Goal: Task Accomplishment & Management: Manage account settings

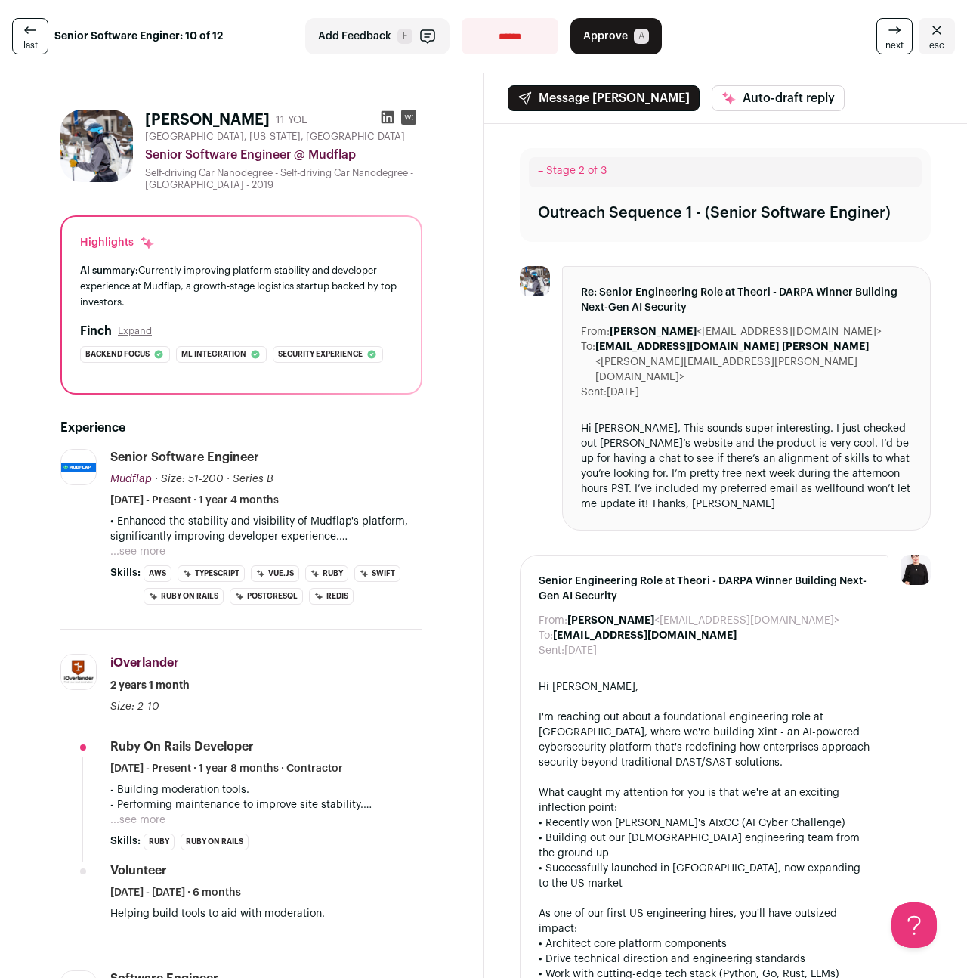
click at [935, 39] on span "esc" at bounding box center [936, 45] width 15 height 12
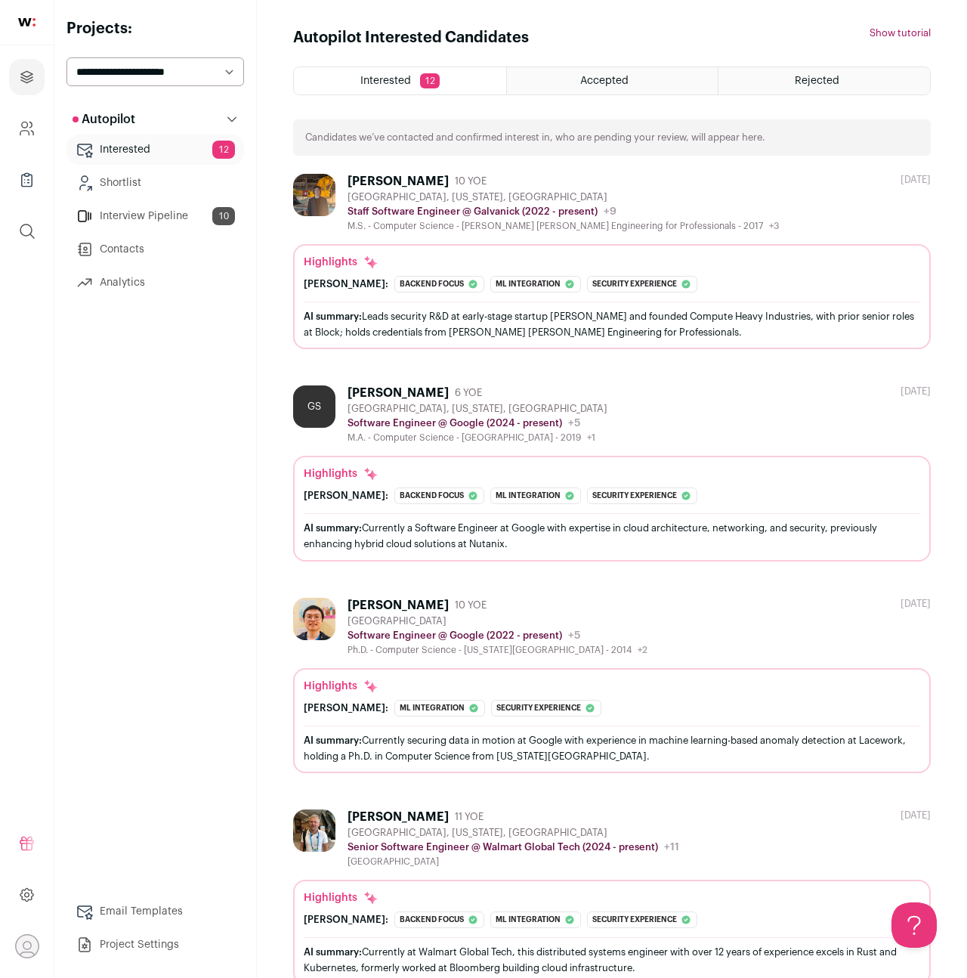
click at [403, 79] on span "Interested" at bounding box center [385, 81] width 51 height 11
click at [199, 221] on link "Interview Pipeline 10" at bounding box center [155, 216] width 178 height 30
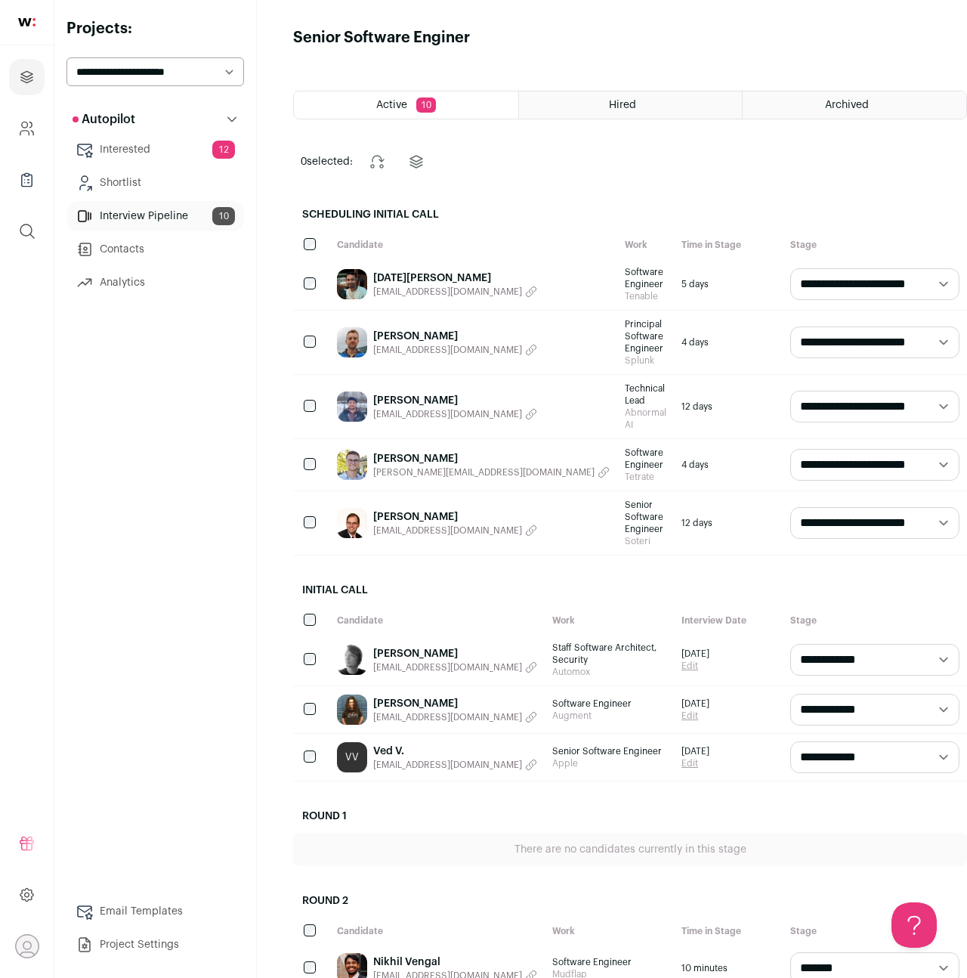
click at [491, 324] on div "Michael Bassovets mbassov@gmail.com" at bounding box center [473, 341] width 288 height 63
click at [434, 329] on link "[PERSON_NAME]" at bounding box center [455, 336] width 164 height 15
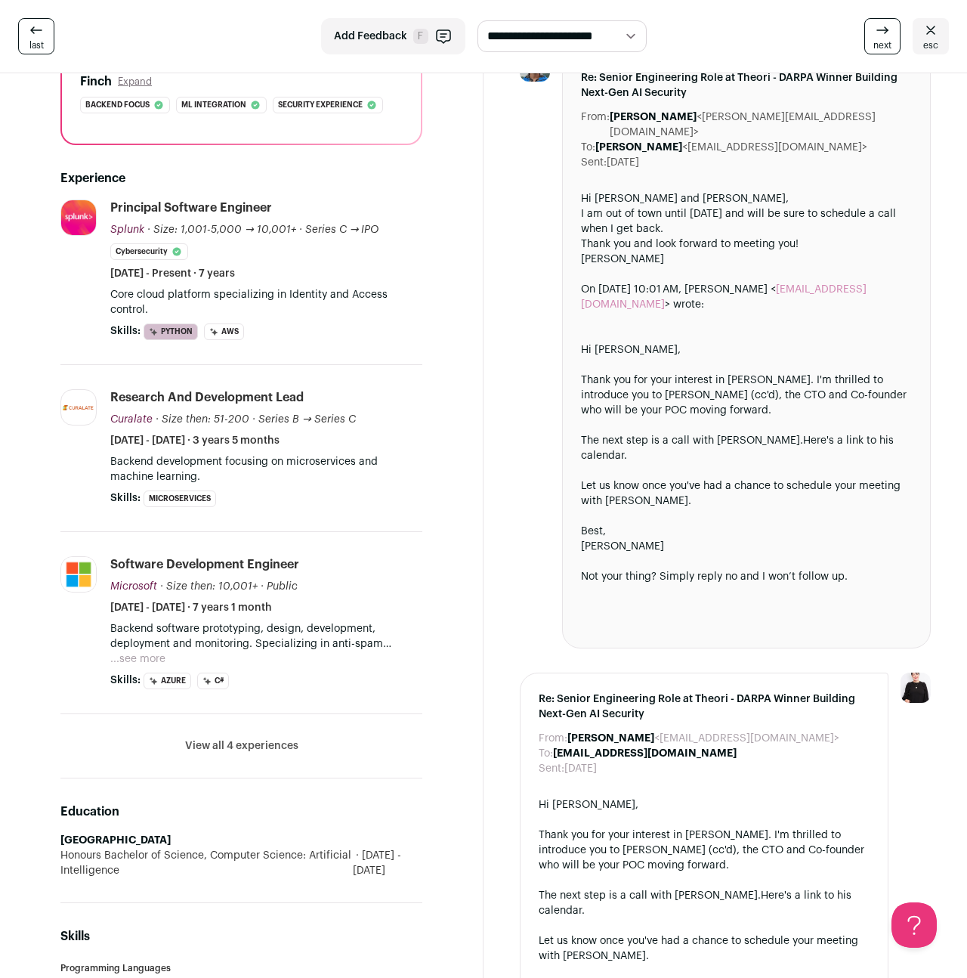
scroll to position [253, 0]
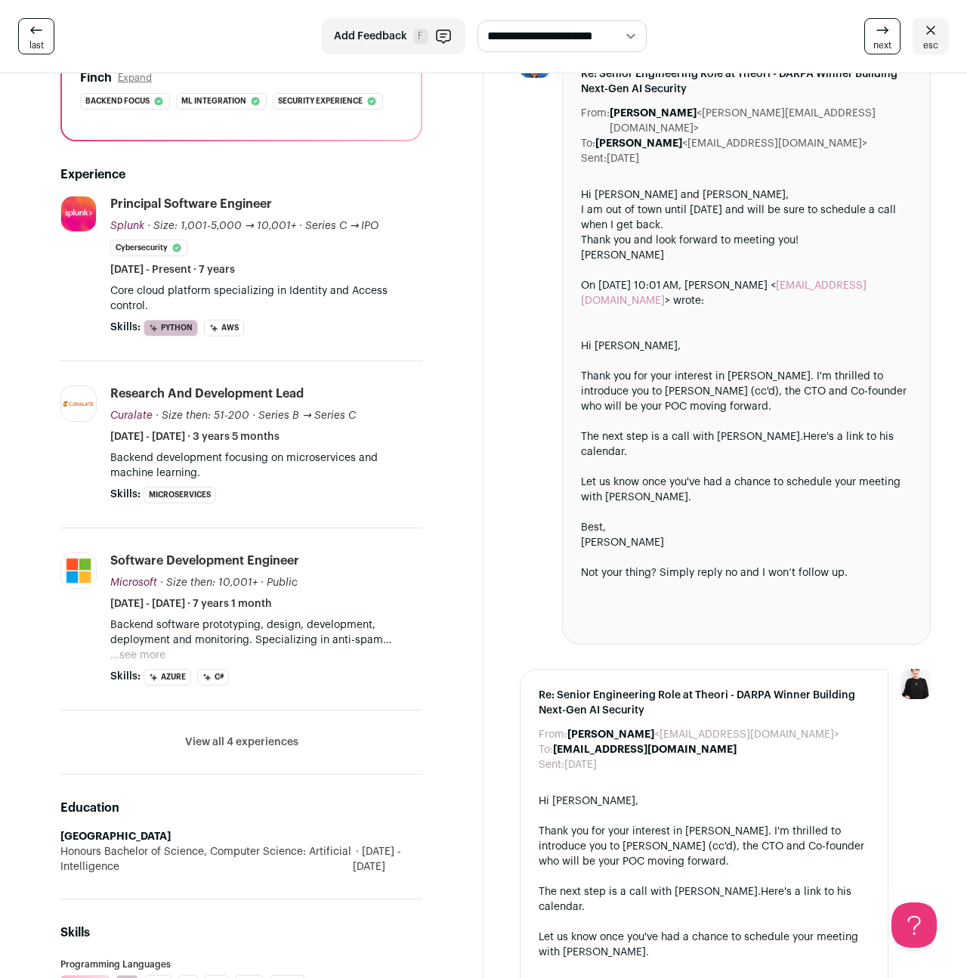
click at [221, 745] on button "View all 4 experiences" at bounding box center [241, 741] width 113 height 15
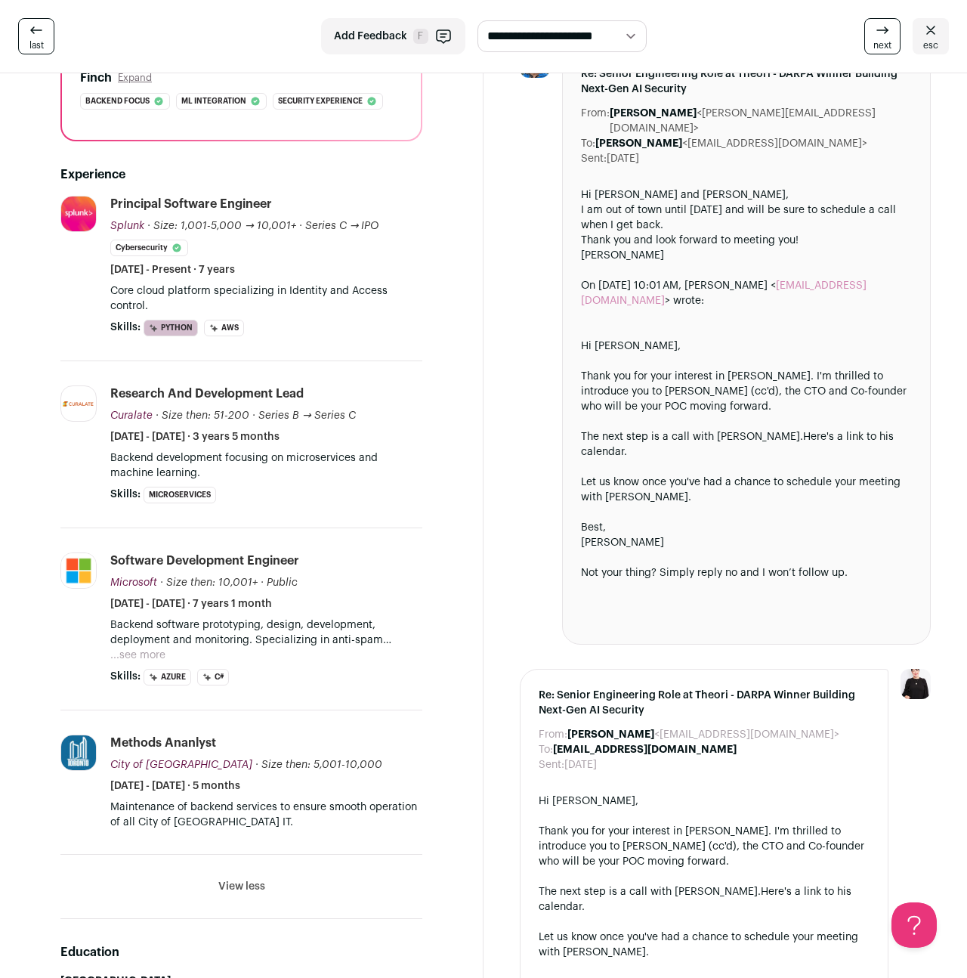
click at [133, 659] on button "...see more" at bounding box center [137, 654] width 55 height 15
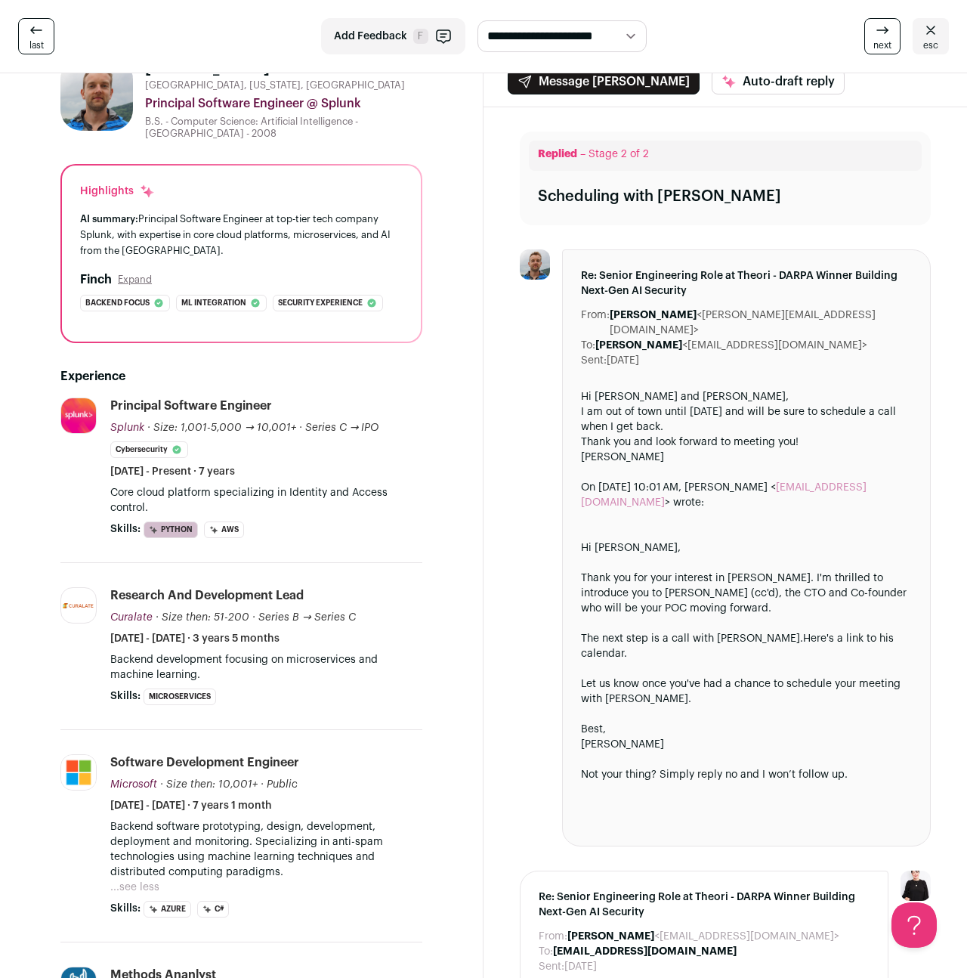
scroll to position [0, 0]
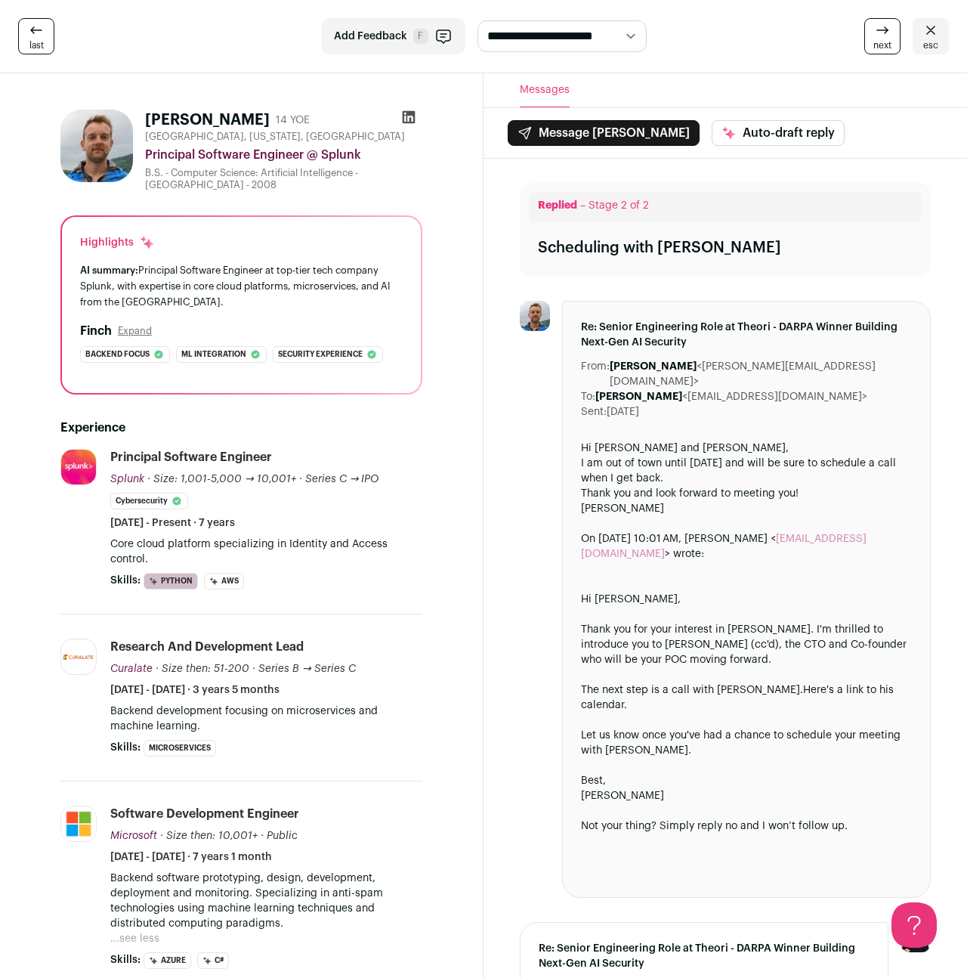
click at [927, 40] on span "esc" at bounding box center [930, 45] width 15 height 12
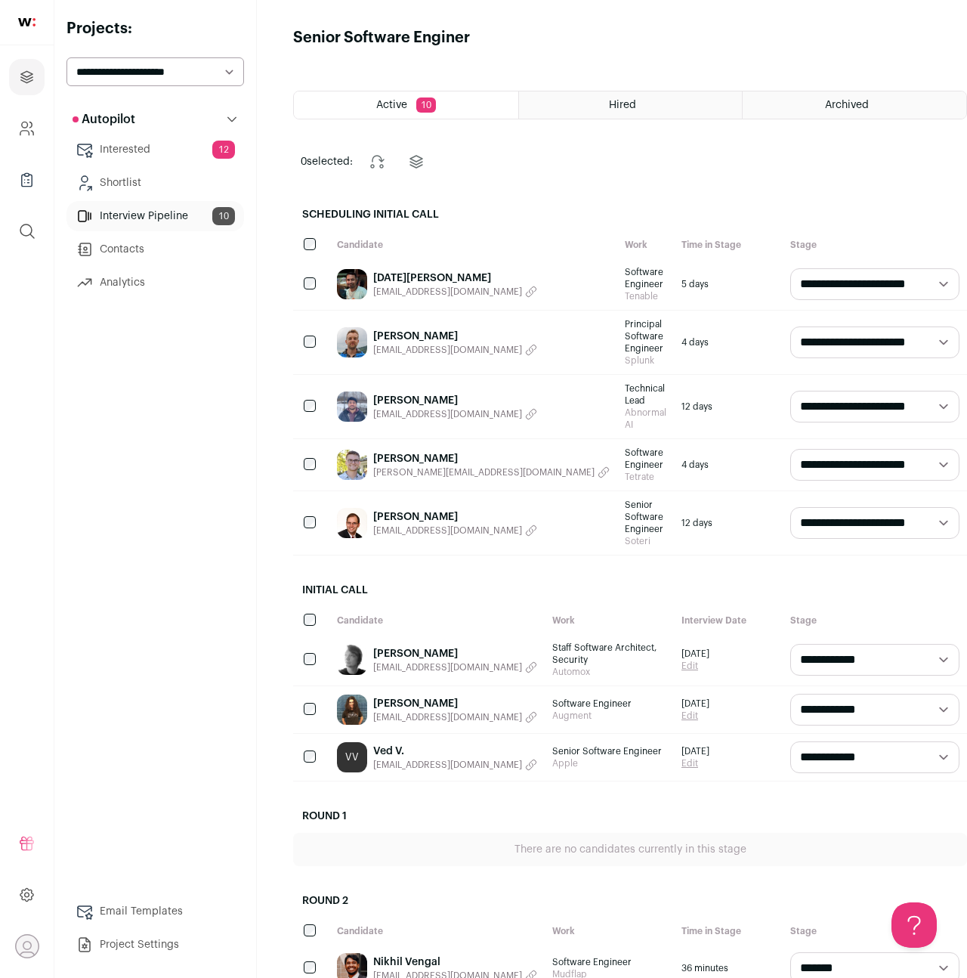
click at [399, 272] on link "[DATE][PERSON_NAME]" at bounding box center [455, 277] width 164 height 15
click at [825, 103] on span "Archived" at bounding box center [847, 105] width 44 height 11
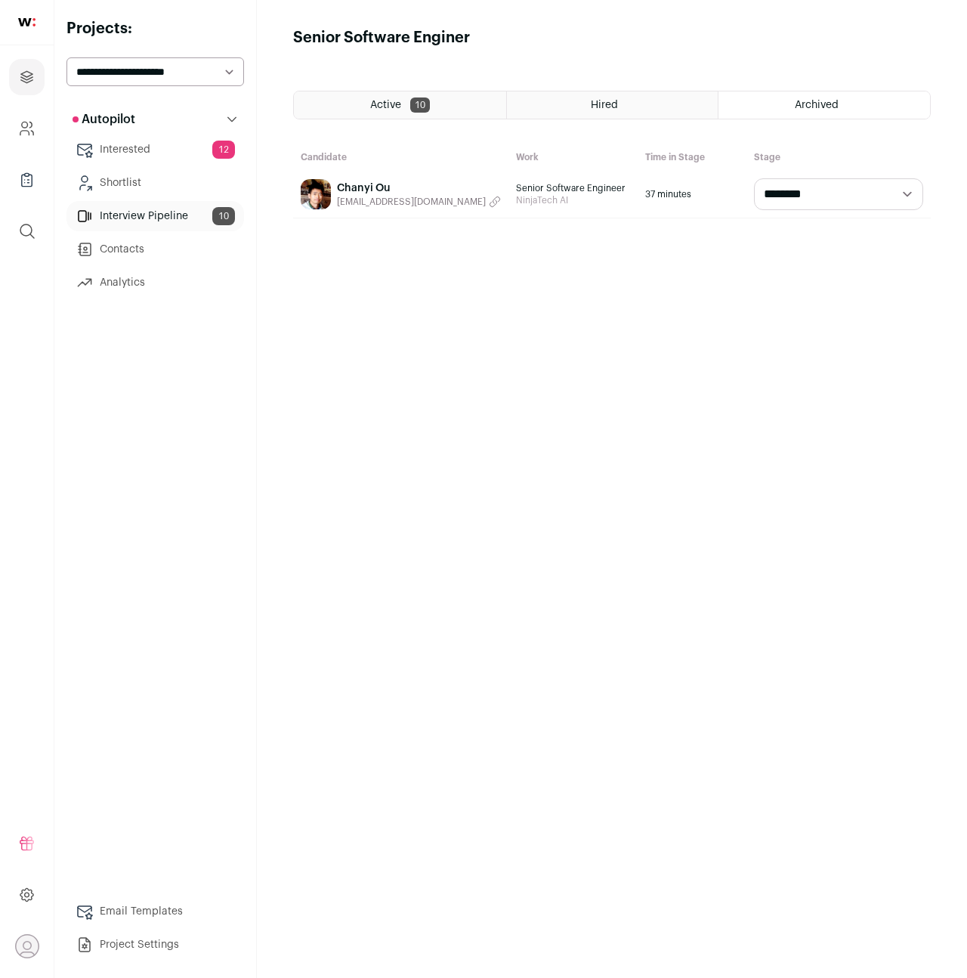
click at [574, 104] on div "Hired" at bounding box center [613, 104] width 212 height 27
click at [822, 110] on div "Archived" at bounding box center [824, 104] width 212 height 27
click at [361, 109] on div "Active 10" at bounding box center [400, 104] width 212 height 27
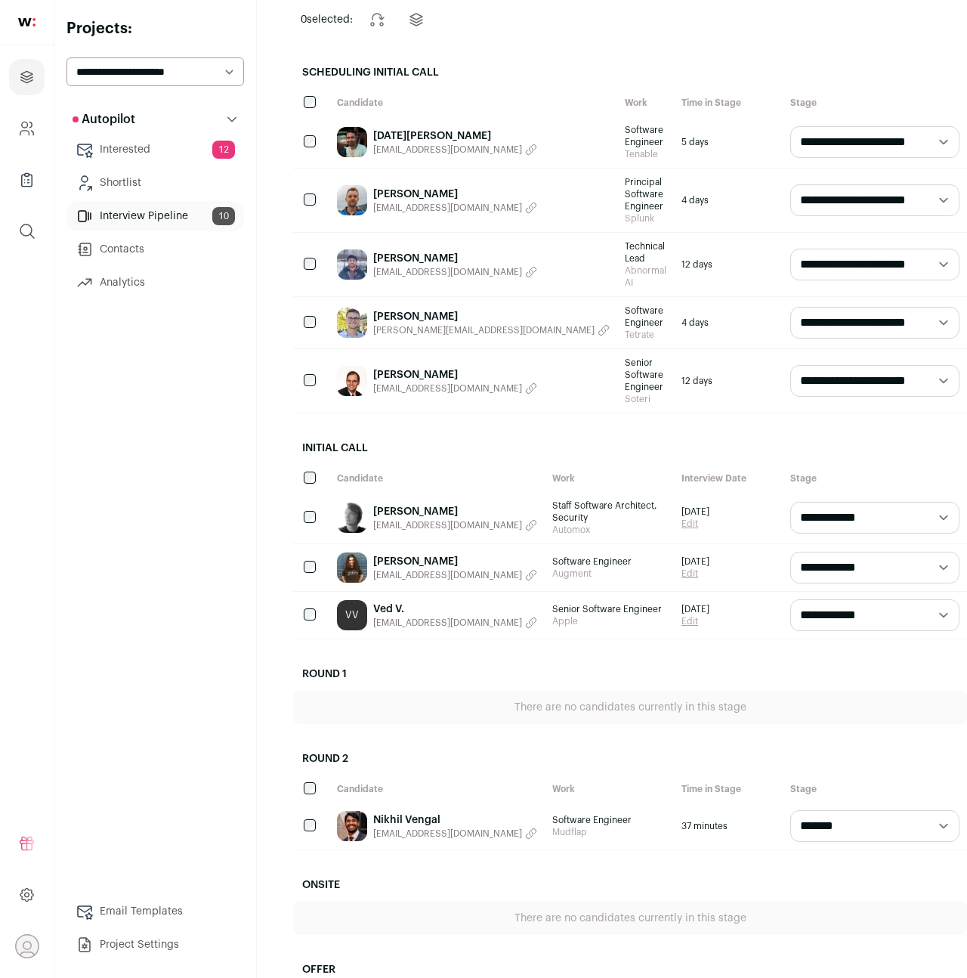
scroll to position [202, 0]
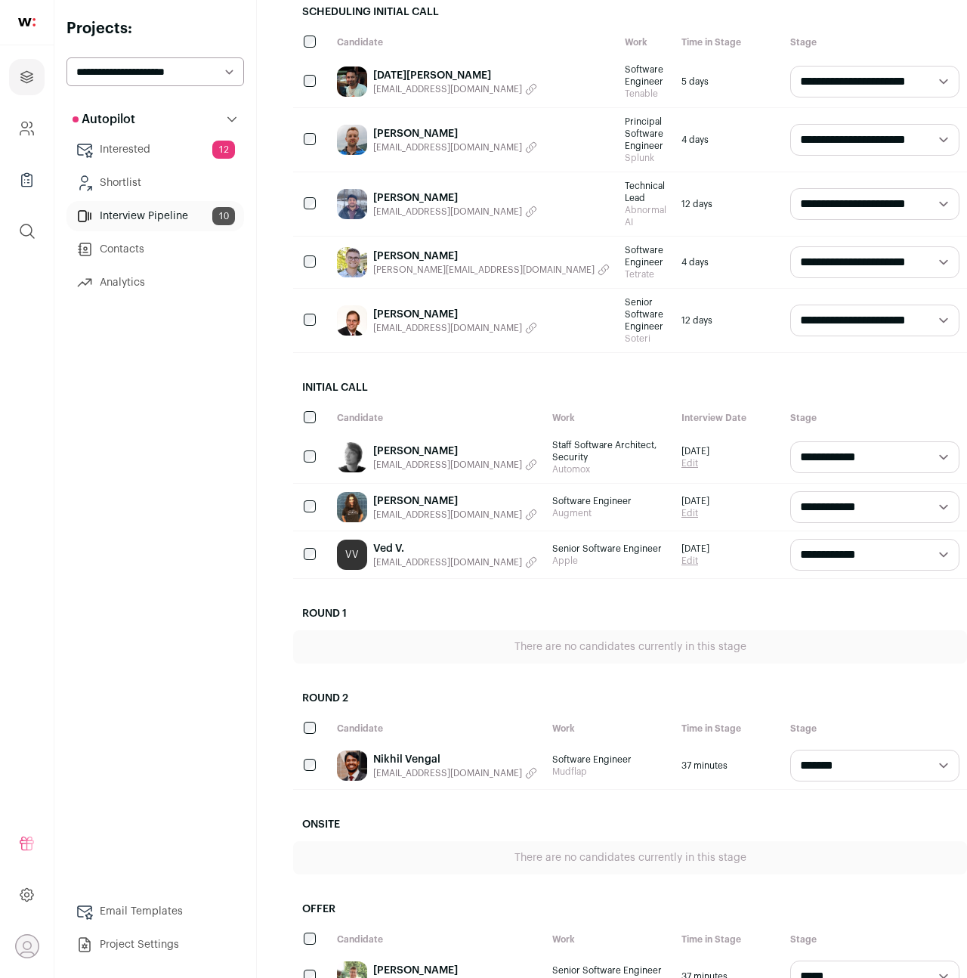
click at [867, 131] on select "**********" at bounding box center [874, 140] width 169 height 32
select select "**********"
click at [790, 124] on select "**********" at bounding box center [874, 140] width 169 height 32
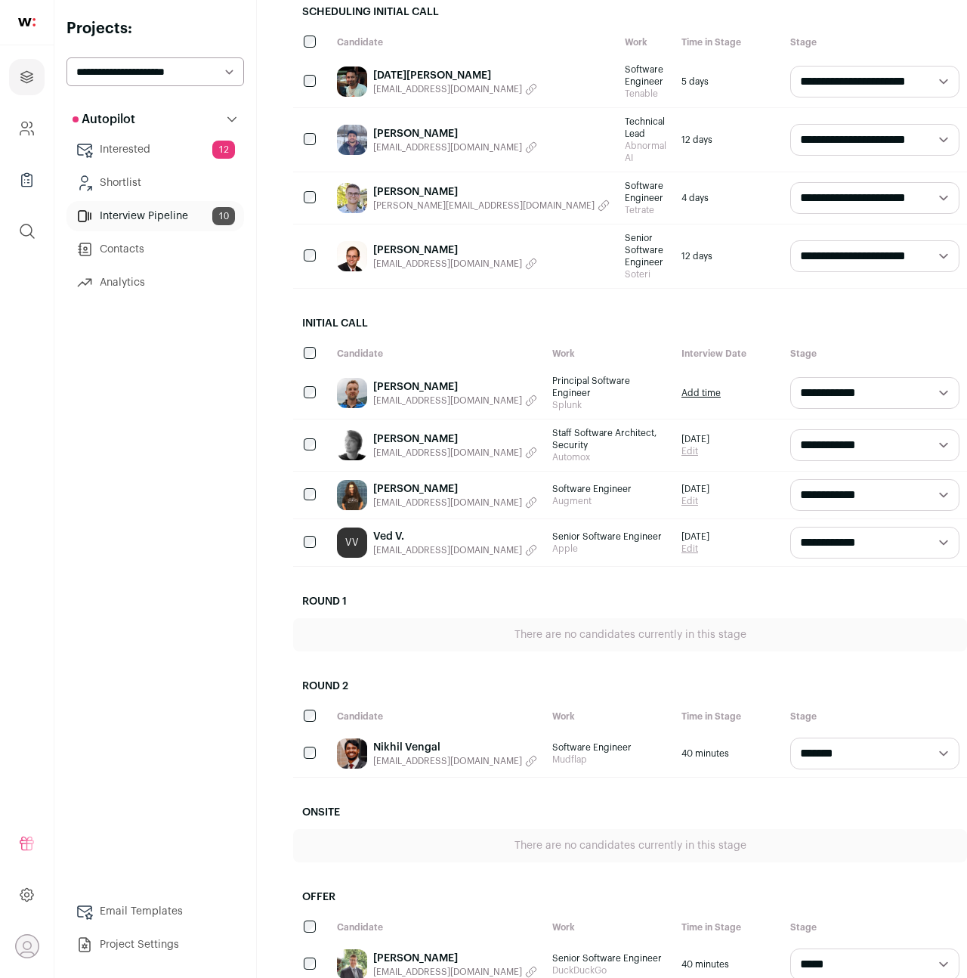
click at [691, 267] on div "**********" at bounding box center [630, 464] width 674 height 1047
click at [353, 480] on img at bounding box center [352, 495] width 30 height 30
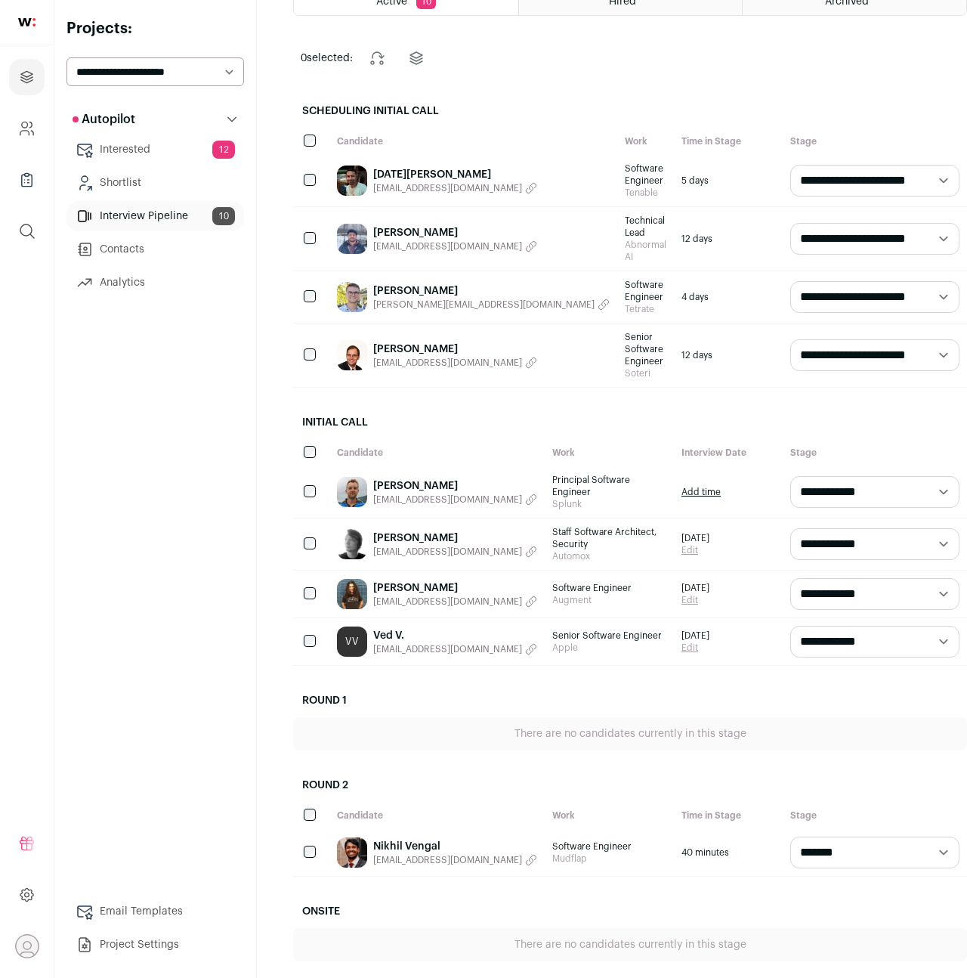
scroll to position [95, 0]
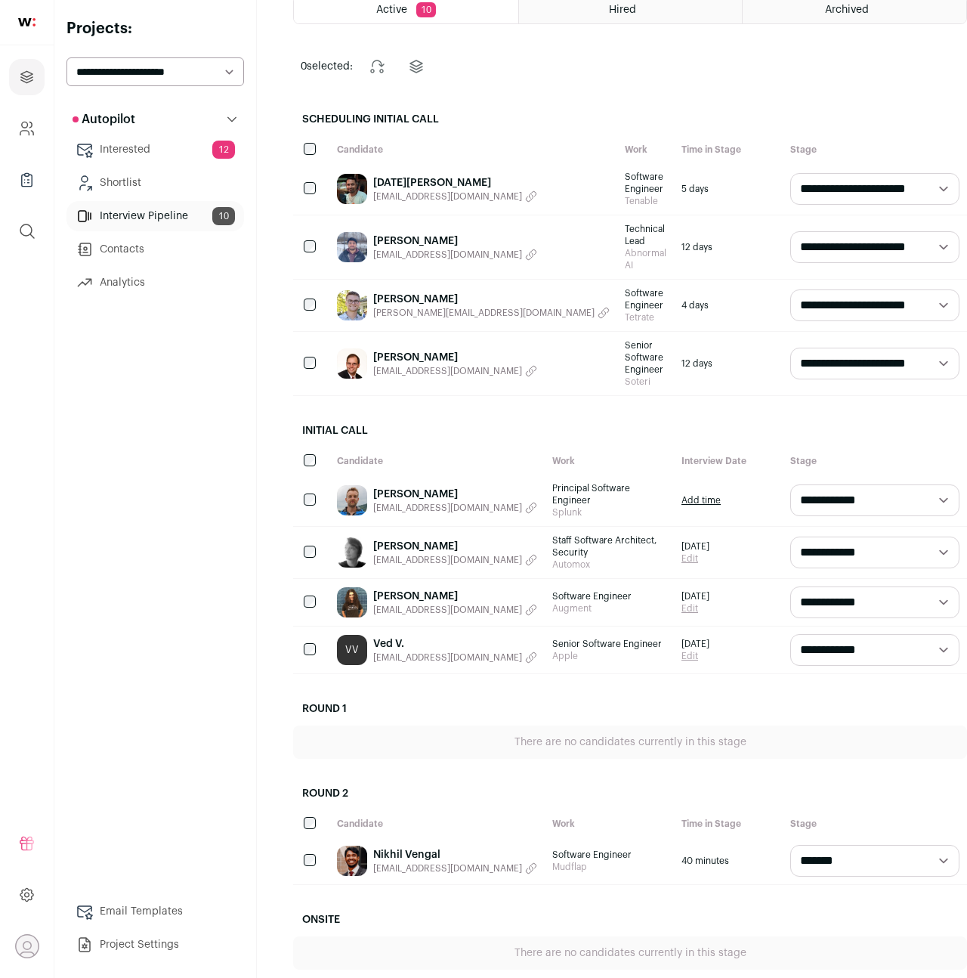
click at [681, 494] on link "Add time" at bounding box center [700, 500] width 39 height 12
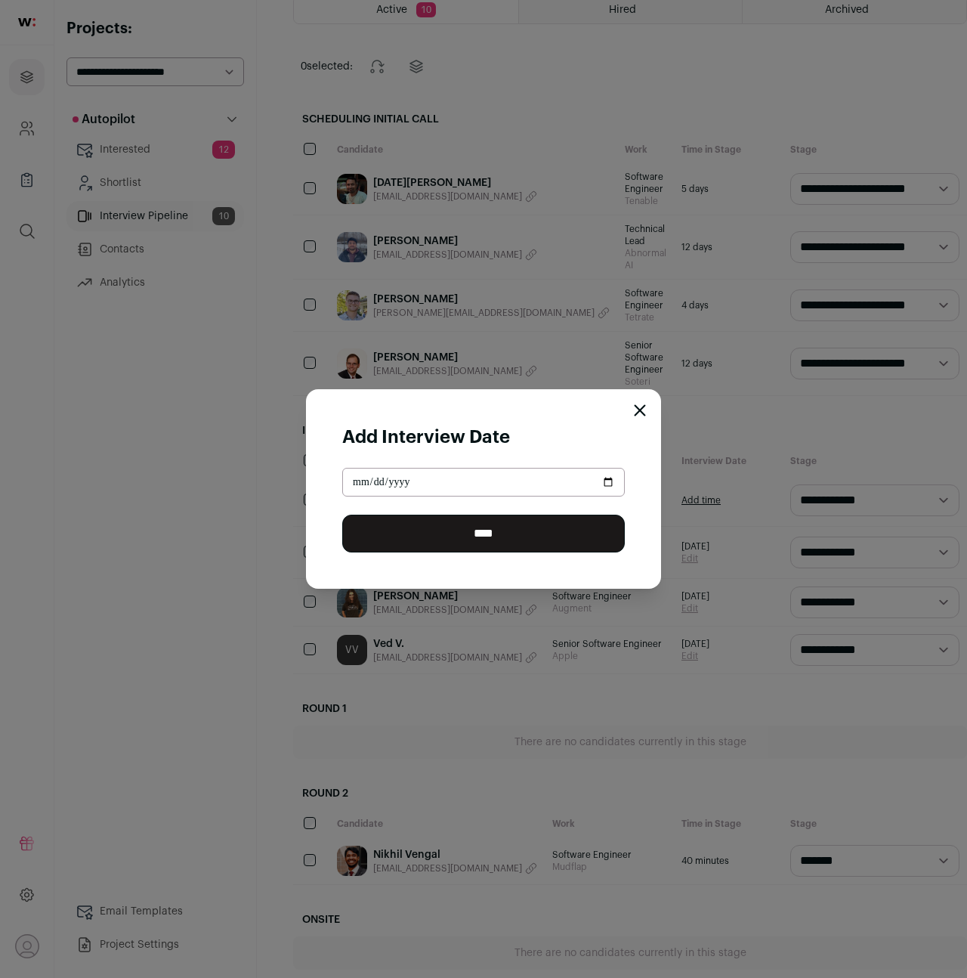
click at [612, 484] on input "Close modal via background" at bounding box center [483, 482] width 283 height 29
type input "**********"
click at [493, 534] on input "****" at bounding box center [483, 533] width 283 height 38
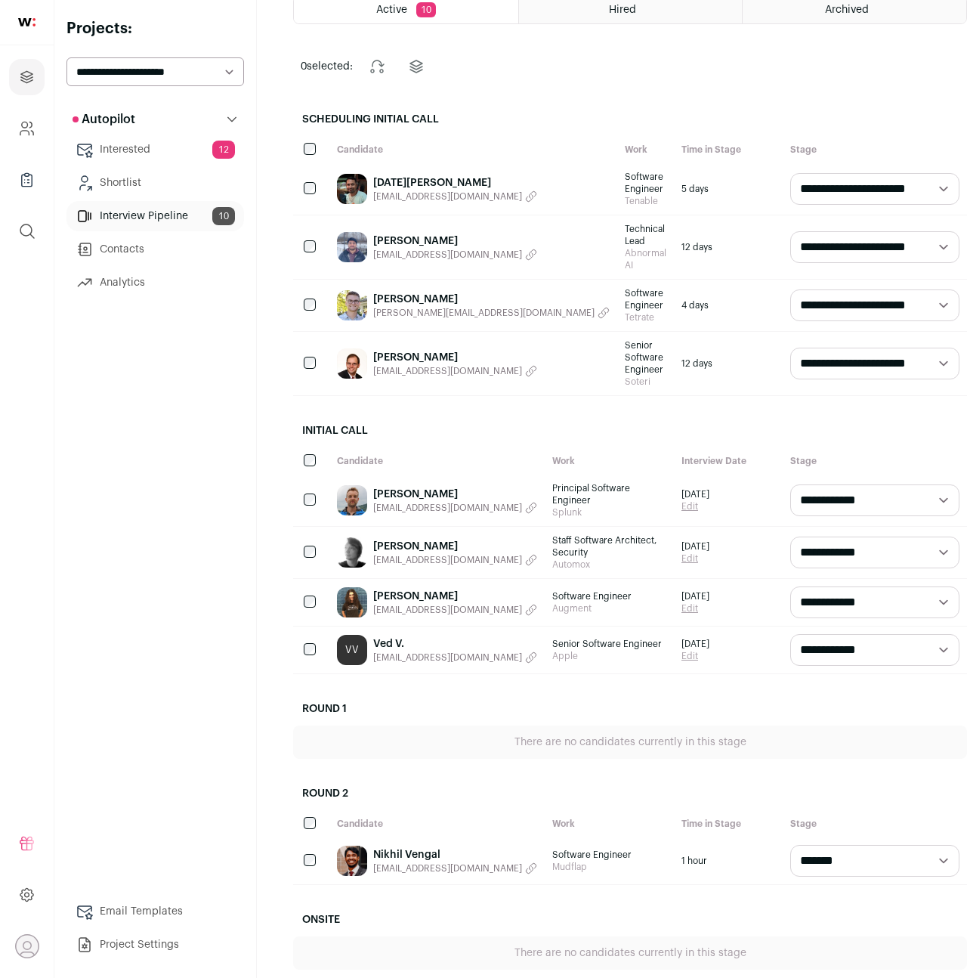
click at [381, 636] on link "Ved V." at bounding box center [455, 643] width 164 height 15
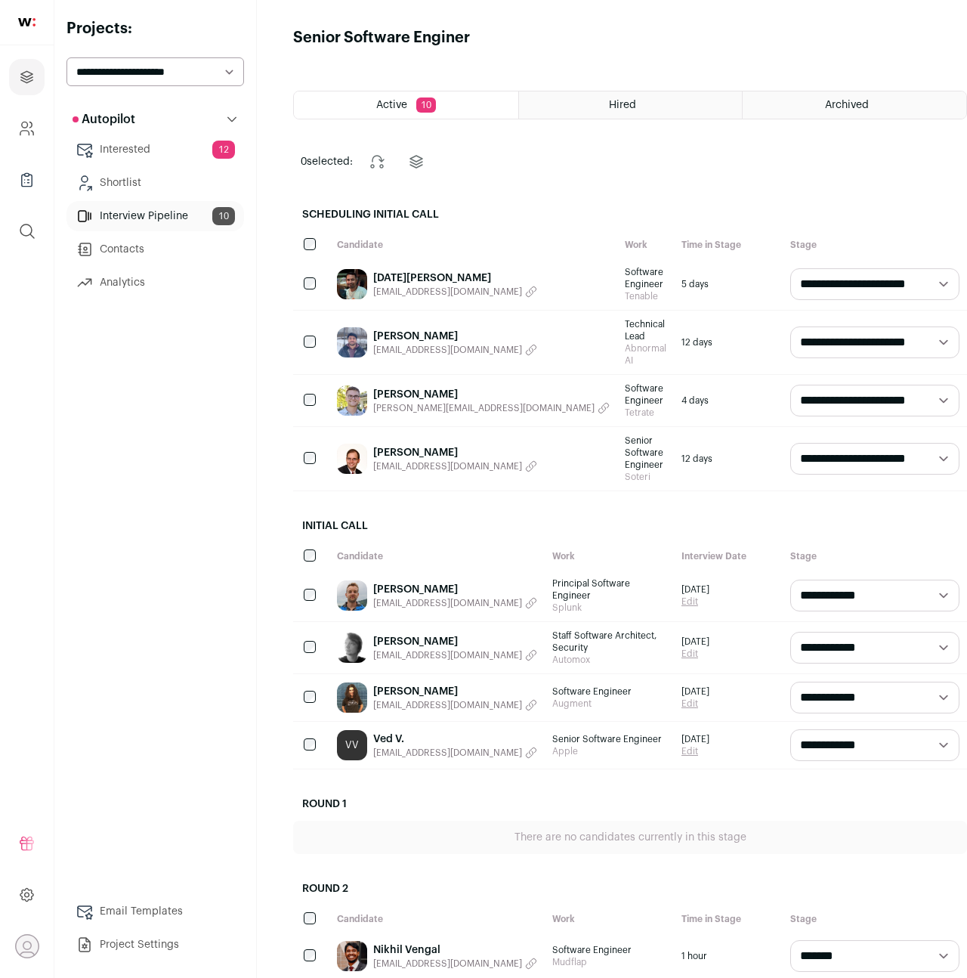
click at [140, 151] on link "Interested 12" at bounding box center [155, 149] width 178 height 30
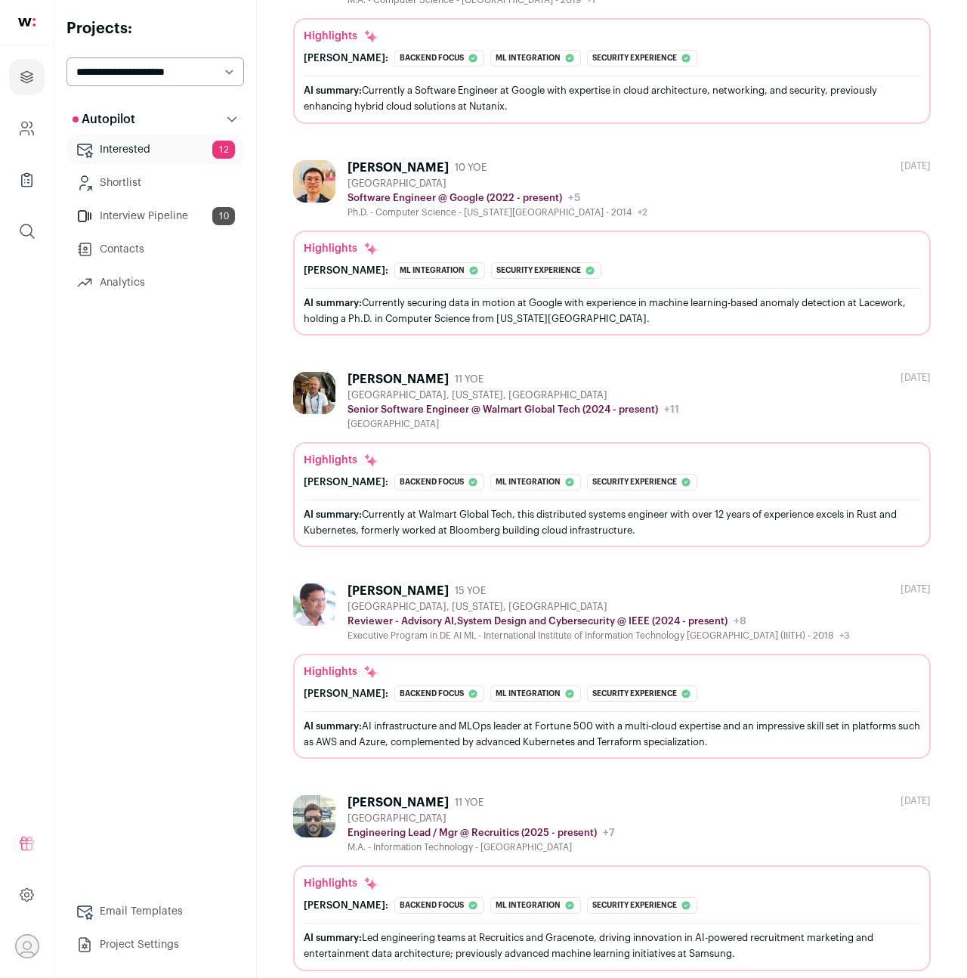
scroll to position [643, 0]
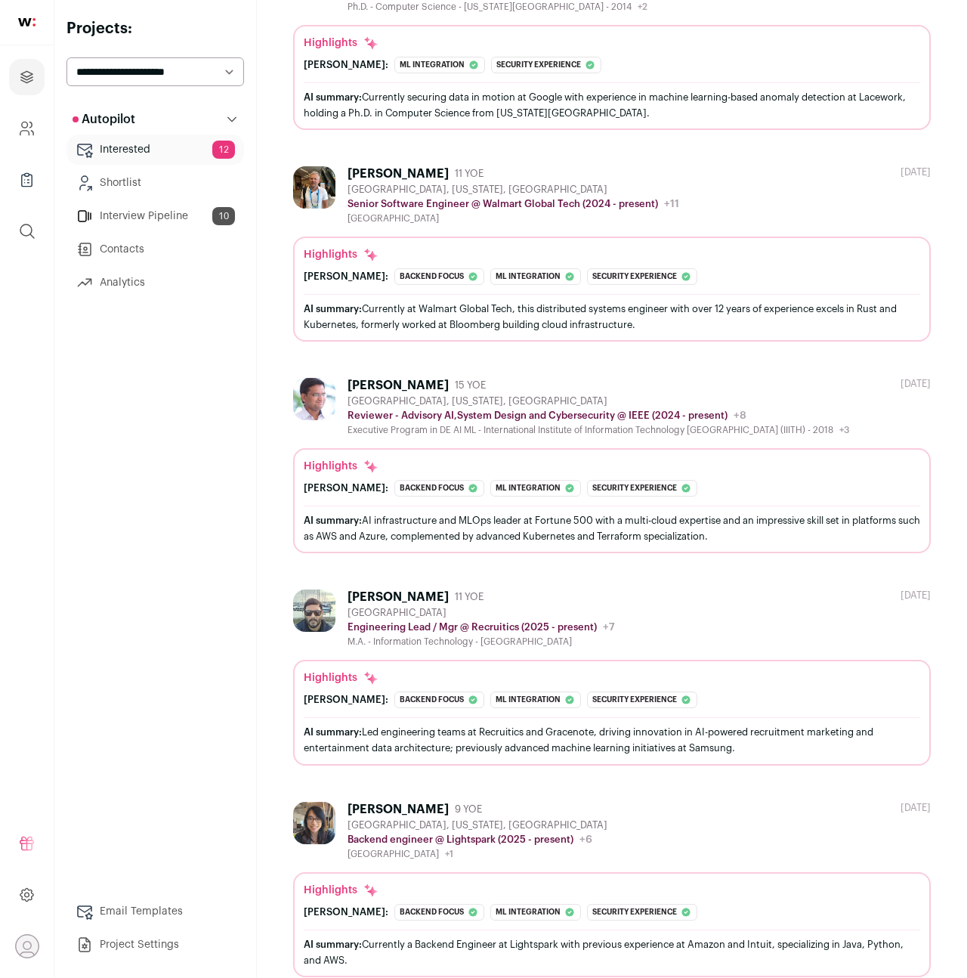
click at [351, 541] on div "AI summary: AI infrastructure and MLOps leader at Fortune 500 with a multi-clou…" at bounding box center [612, 528] width 616 height 32
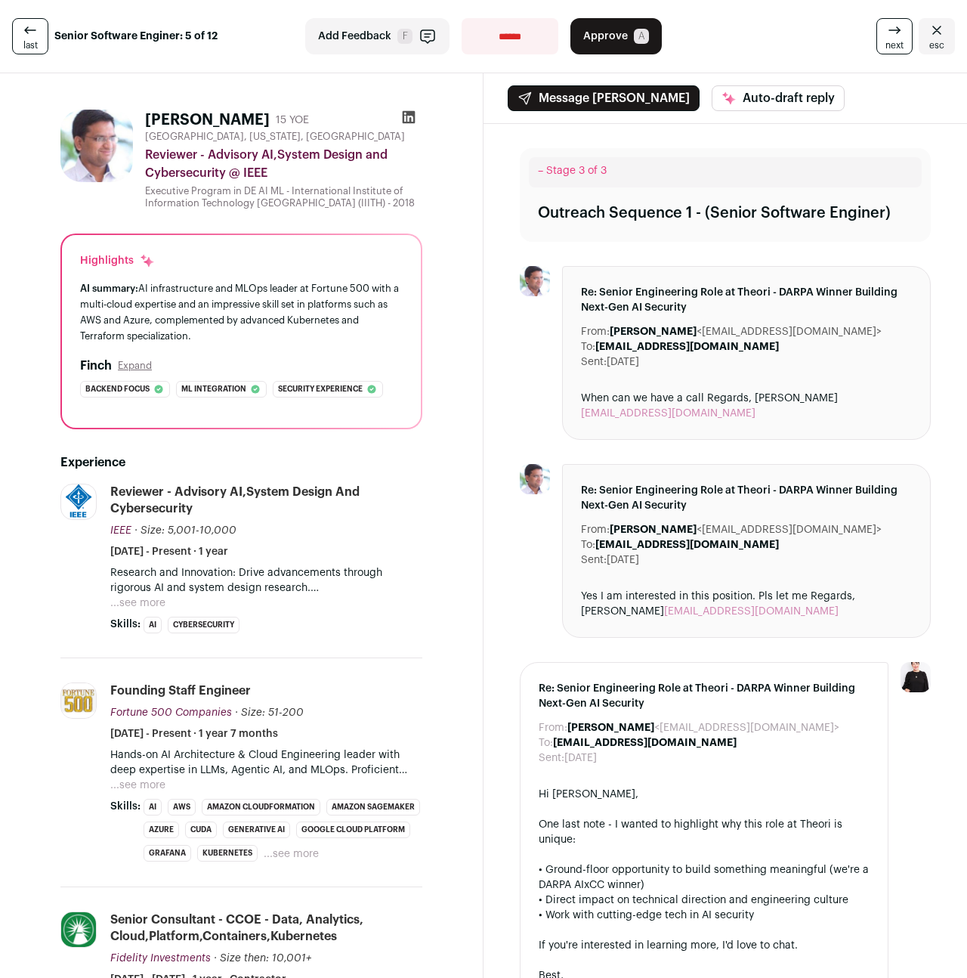
click at [607, 40] on span "Approve" at bounding box center [605, 36] width 45 height 15
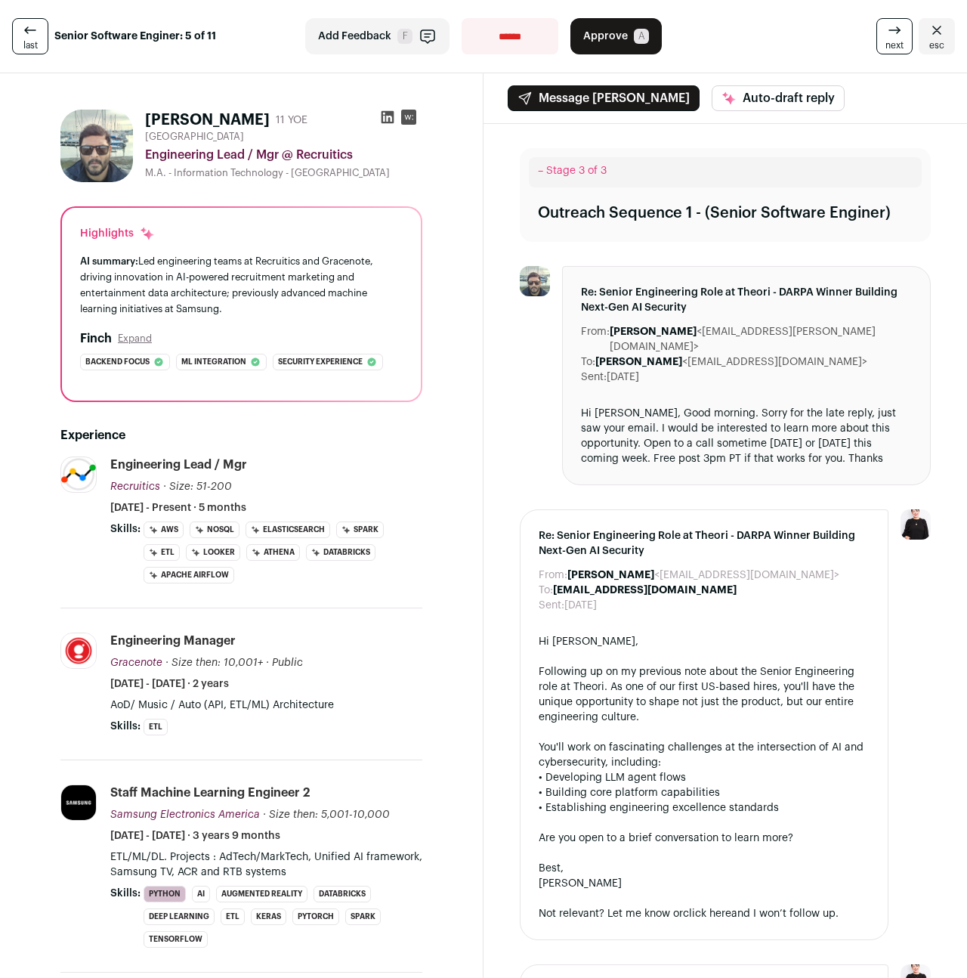
click at [521, 40] on select "**********" at bounding box center [510, 36] width 97 height 36
select select "**********"
click at [462, 18] on select "**********" at bounding box center [510, 36] width 97 height 36
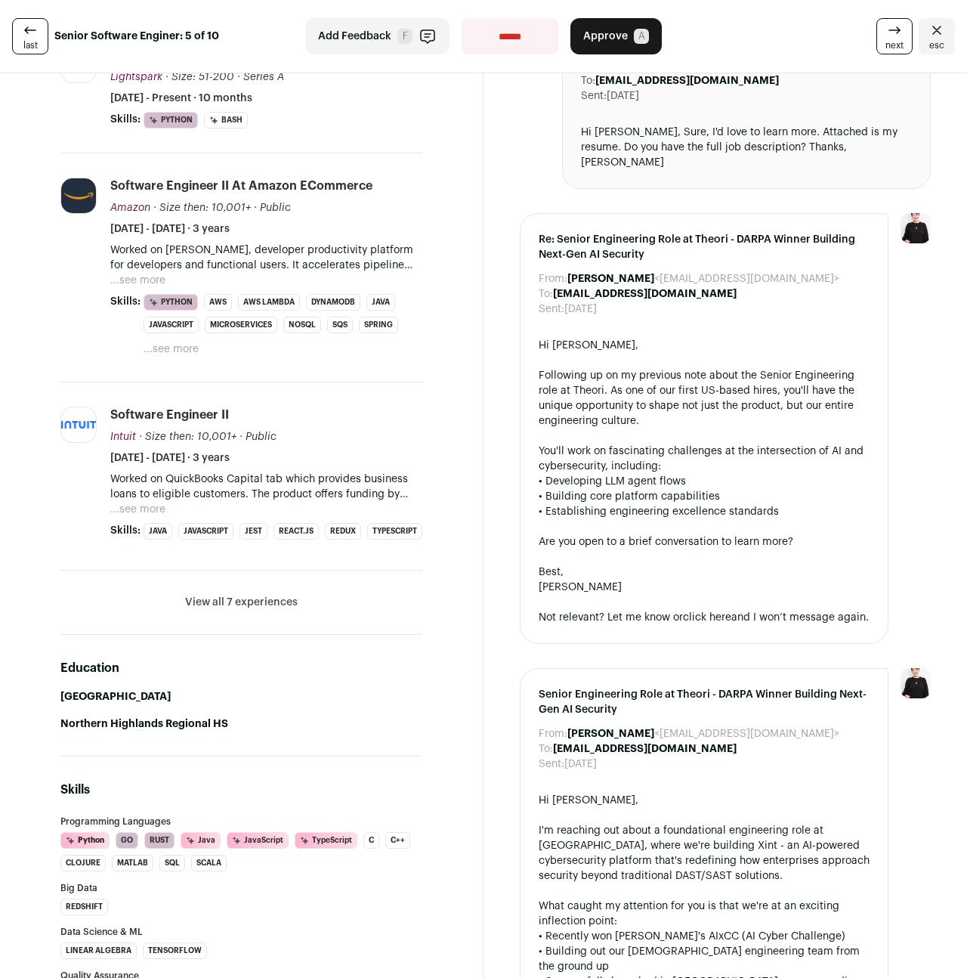
scroll to position [472, 0]
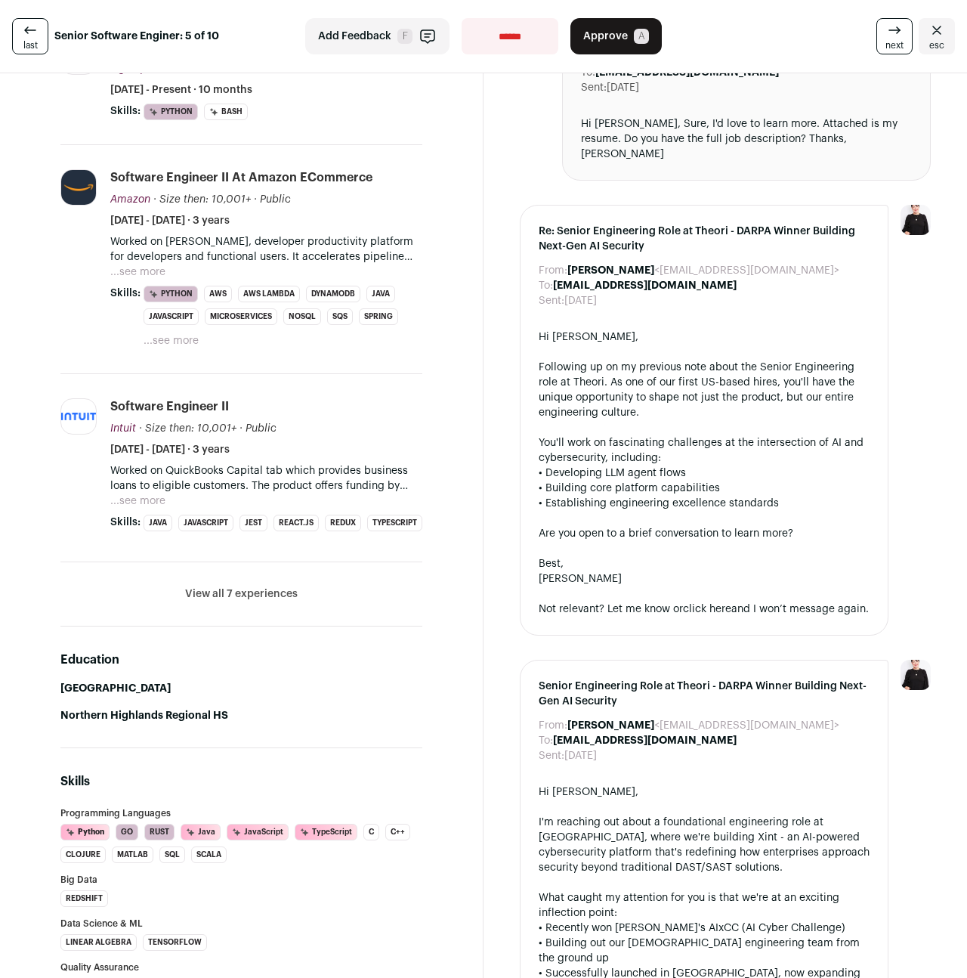
click at [226, 601] on button "View all 7 experiences" at bounding box center [241, 593] width 113 height 15
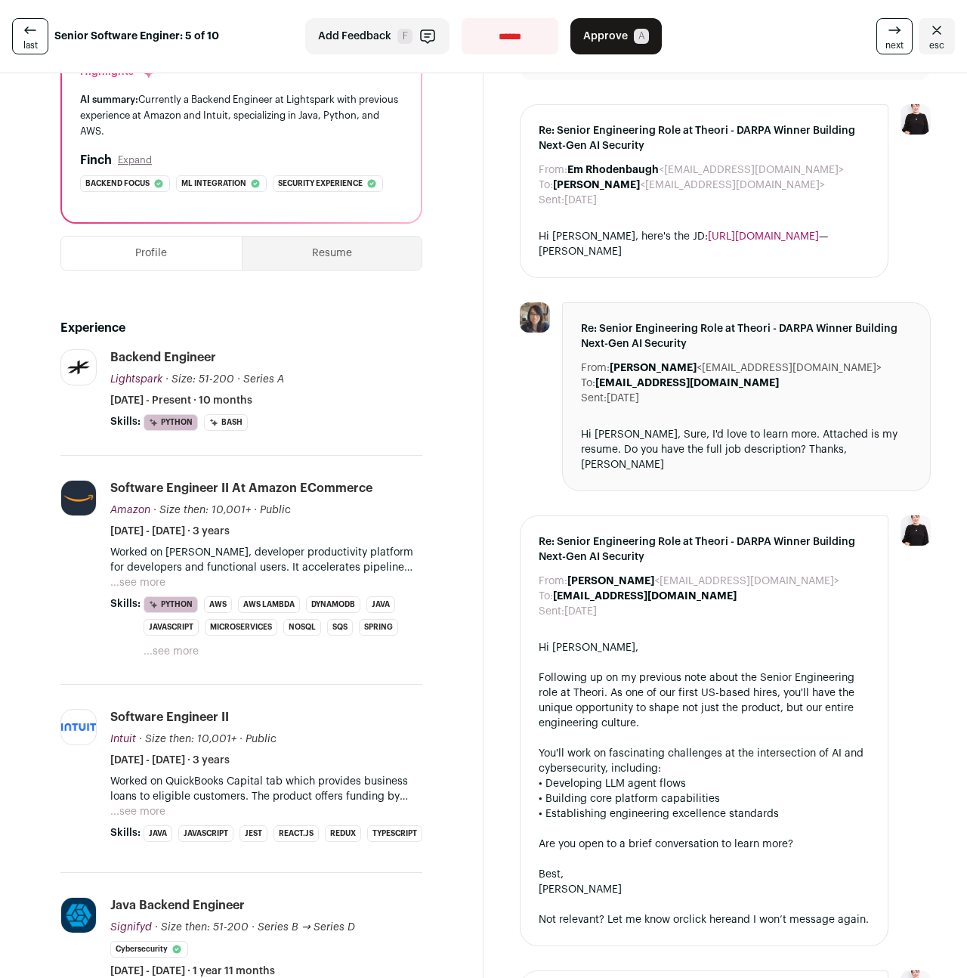
scroll to position [0, 0]
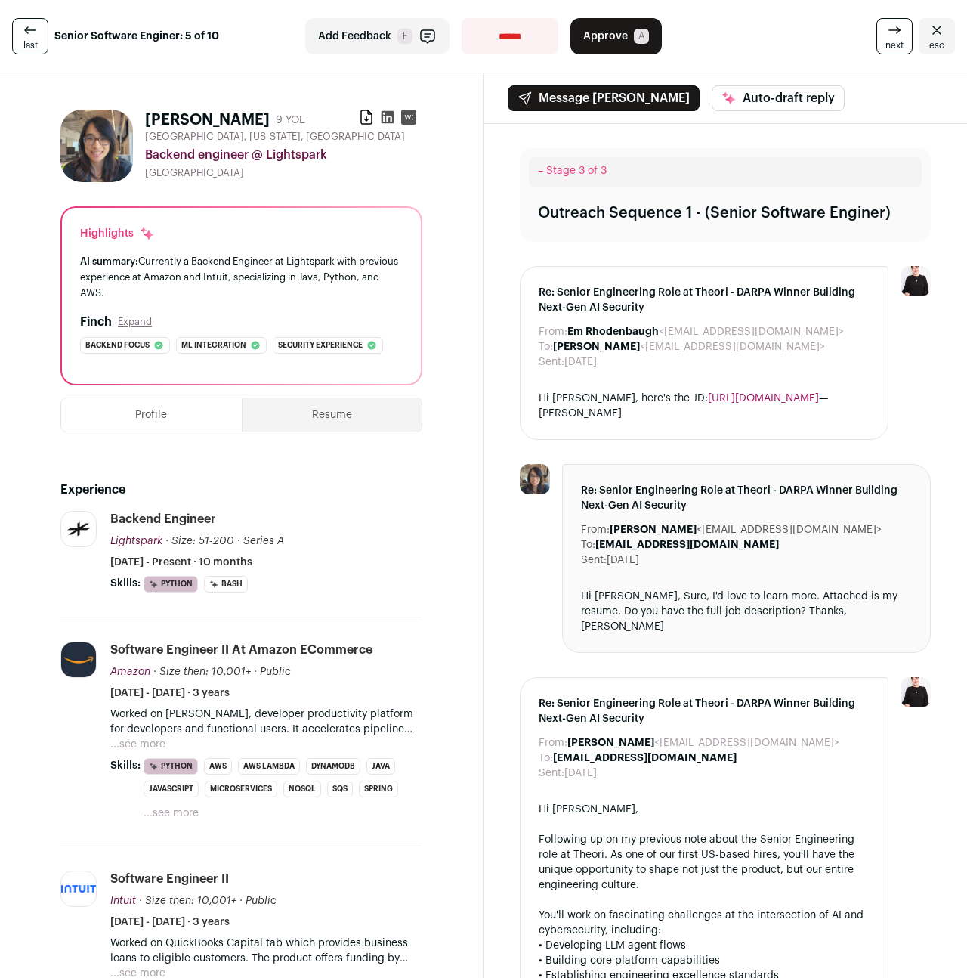
click at [128, 740] on button "...see more" at bounding box center [137, 744] width 55 height 15
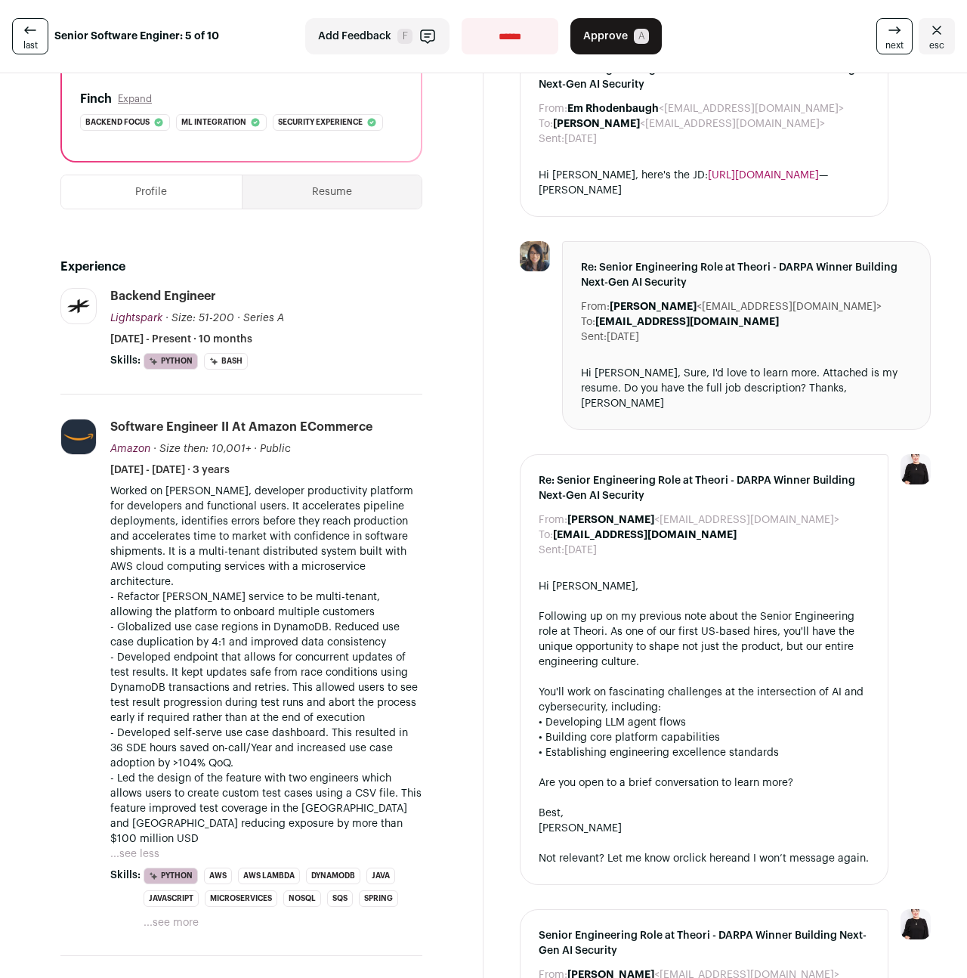
scroll to position [224, 0]
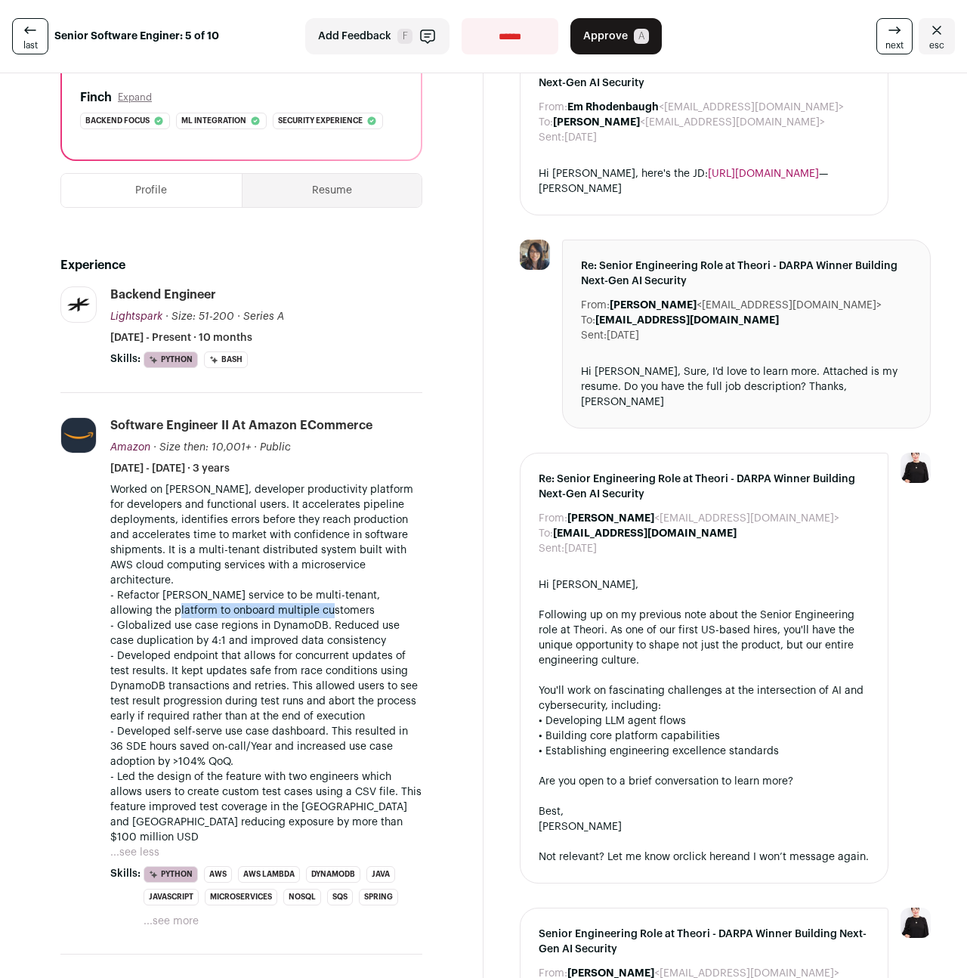
drag, startPoint x: 152, startPoint y: 609, endPoint x: 324, endPoint y: 613, distance: 172.3
click at [324, 613] on p "- Refactor Hopper service to be multi-tenant, allowing the platform to onboard …" at bounding box center [266, 603] width 312 height 30
drag, startPoint x: 134, startPoint y: 703, endPoint x: 303, endPoint y: 701, distance: 169.2
click at [303, 701] on p "- Developed endpoint that allows for concurrent updates of test results. It kep…" at bounding box center [266, 686] width 312 height 76
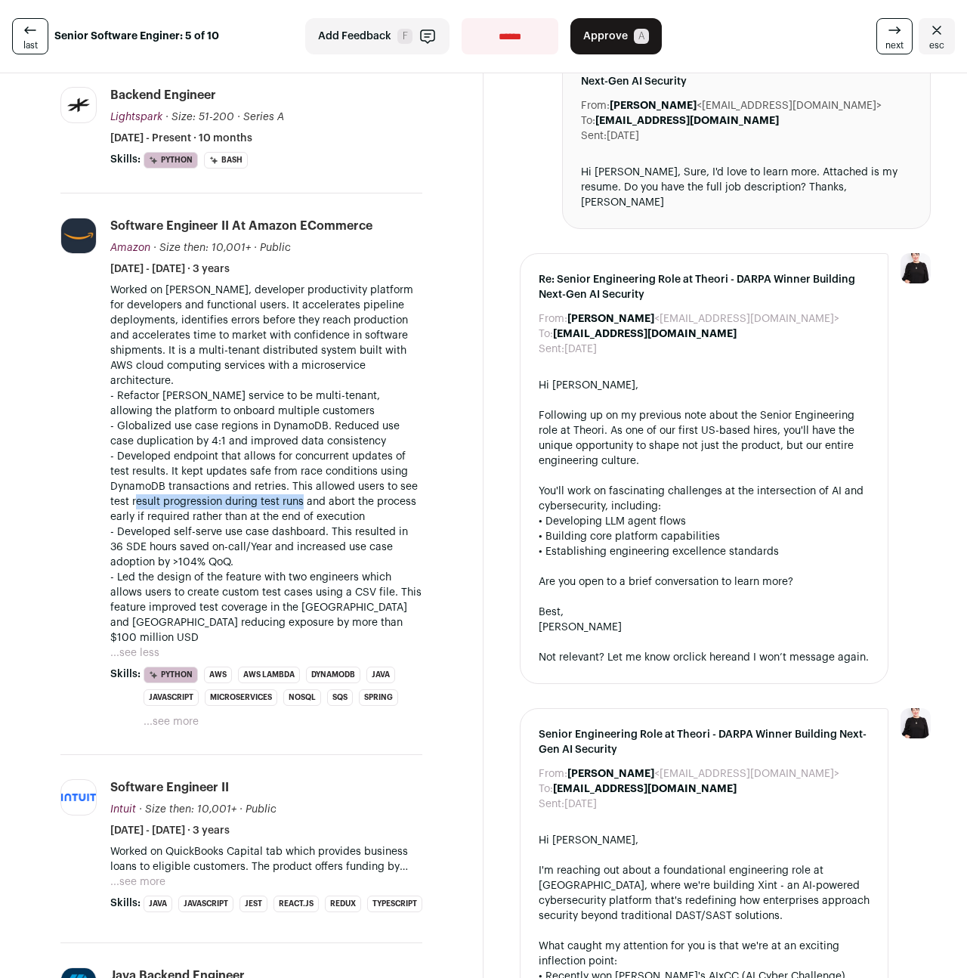
scroll to position [512, 0]
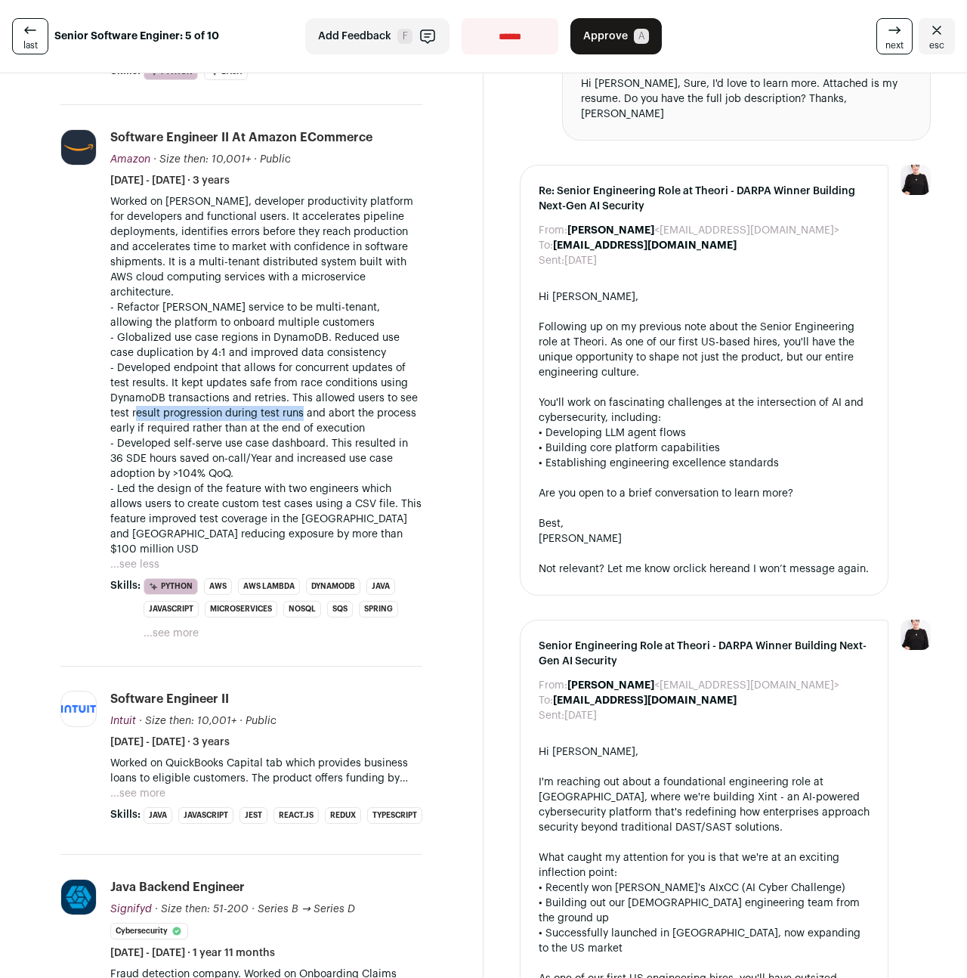
click at [141, 786] on button "...see more" at bounding box center [137, 793] width 55 height 15
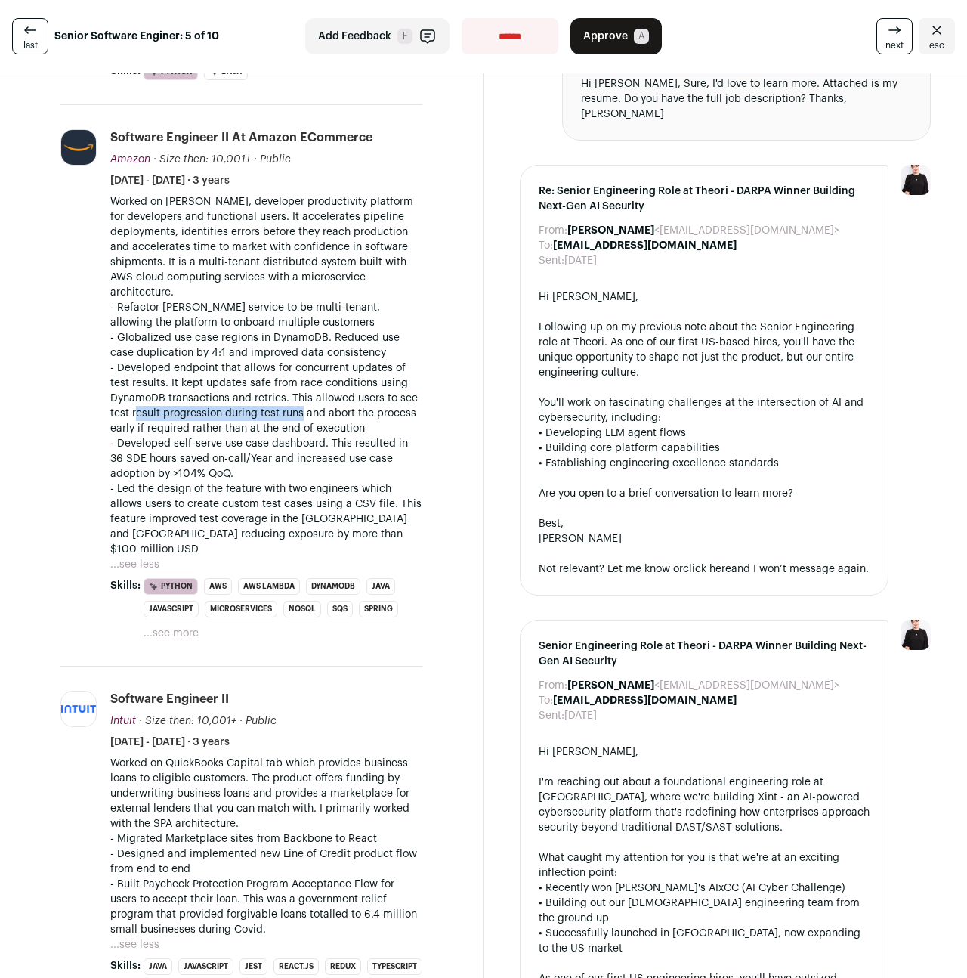
click at [616, 33] on span "Approve" at bounding box center [605, 36] width 45 height 15
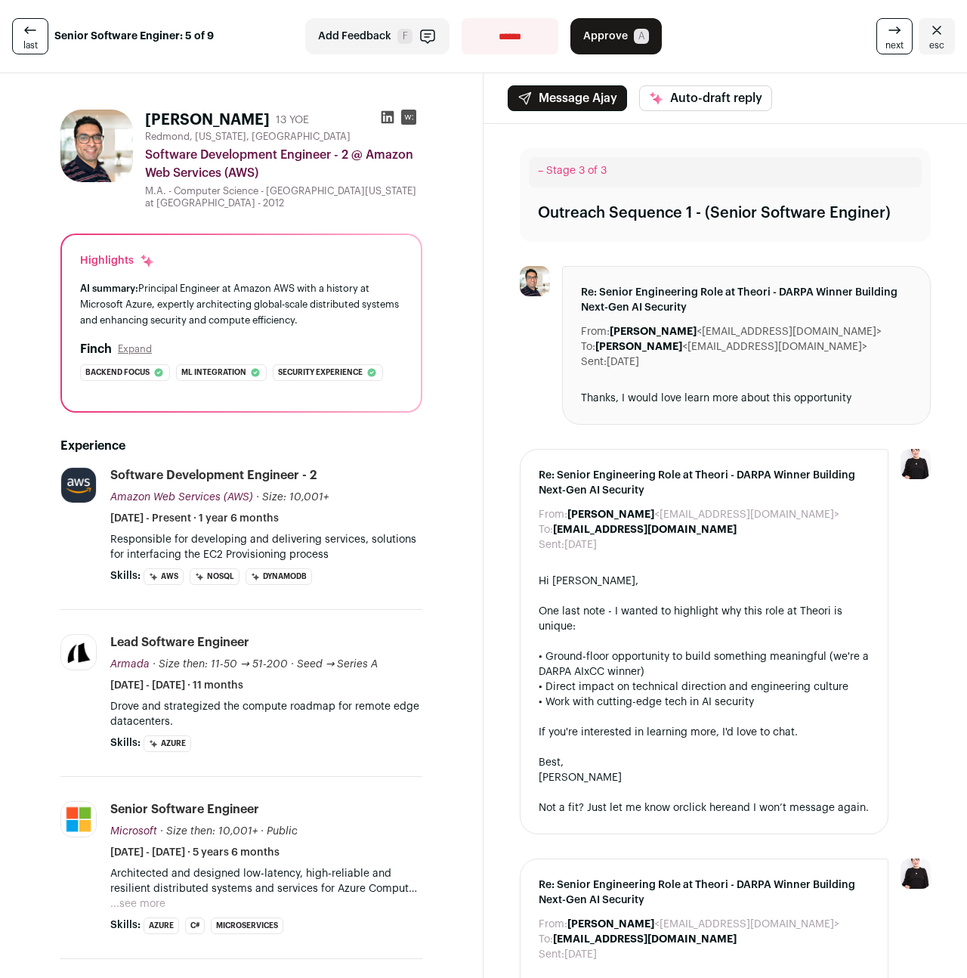
click at [132, 903] on button "...see more" at bounding box center [137, 903] width 55 height 15
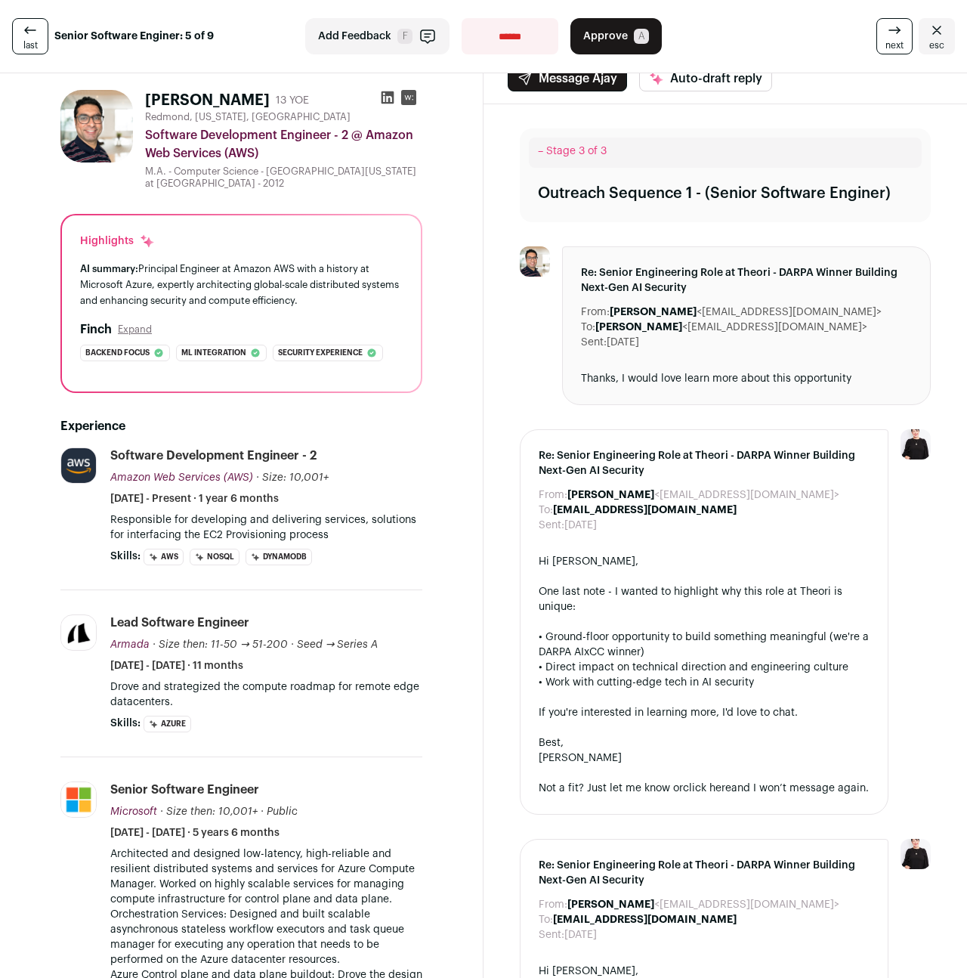
scroll to position [18, 0]
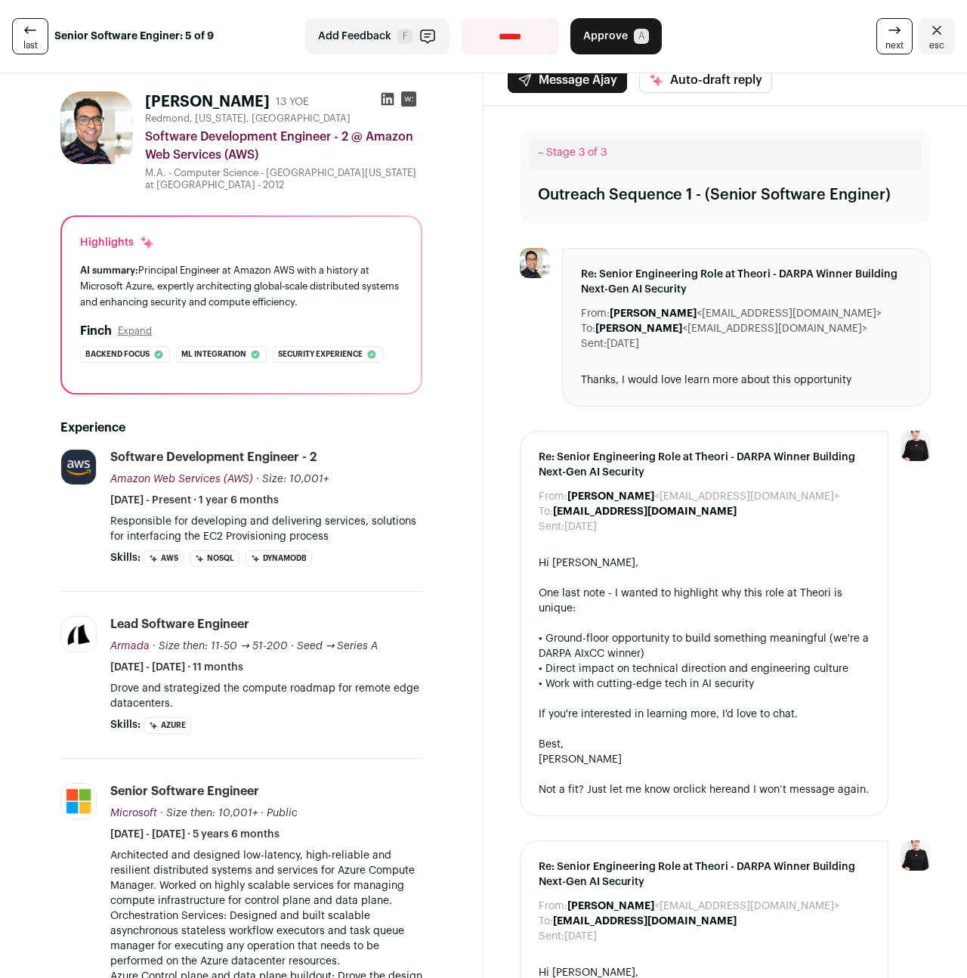
click at [503, 29] on select "**********" at bounding box center [510, 36] width 97 height 36
select select "**********"
click at [462, 18] on select "**********" at bounding box center [510, 36] width 97 height 36
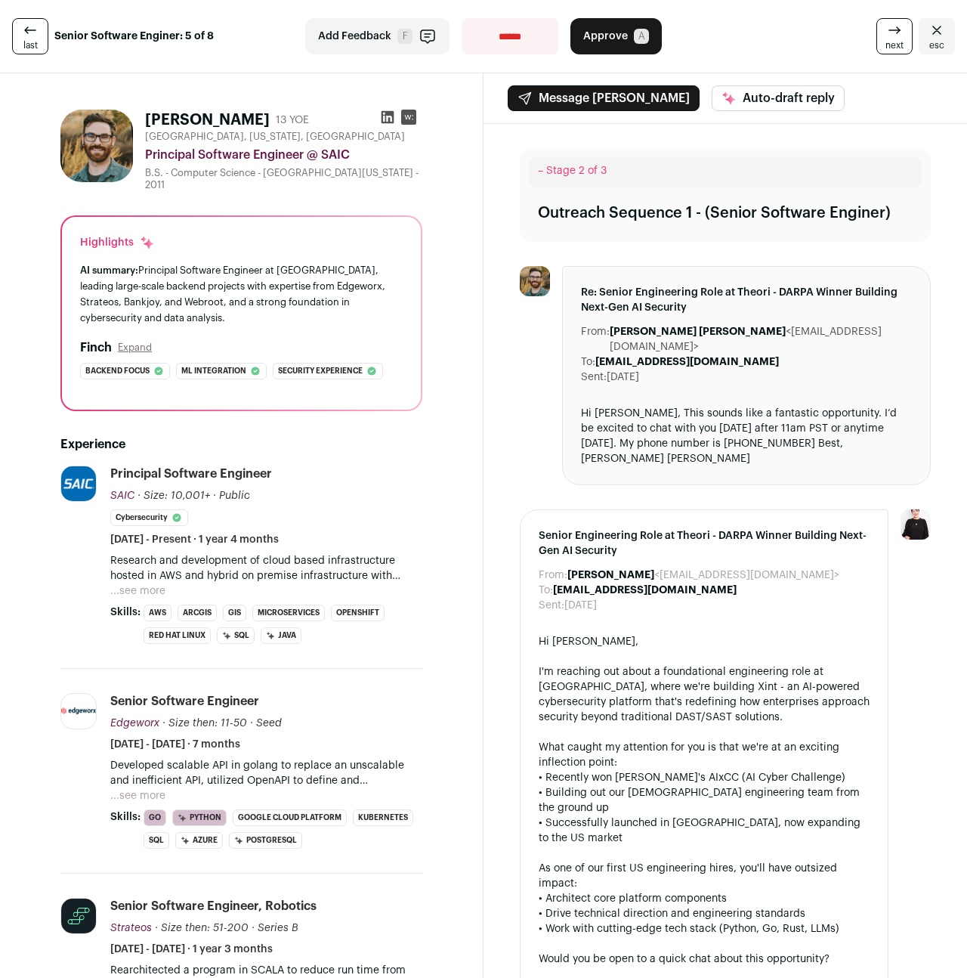
click at [131, 592] on button "...see more" at bounding box center [137, 590] width 55 height 15
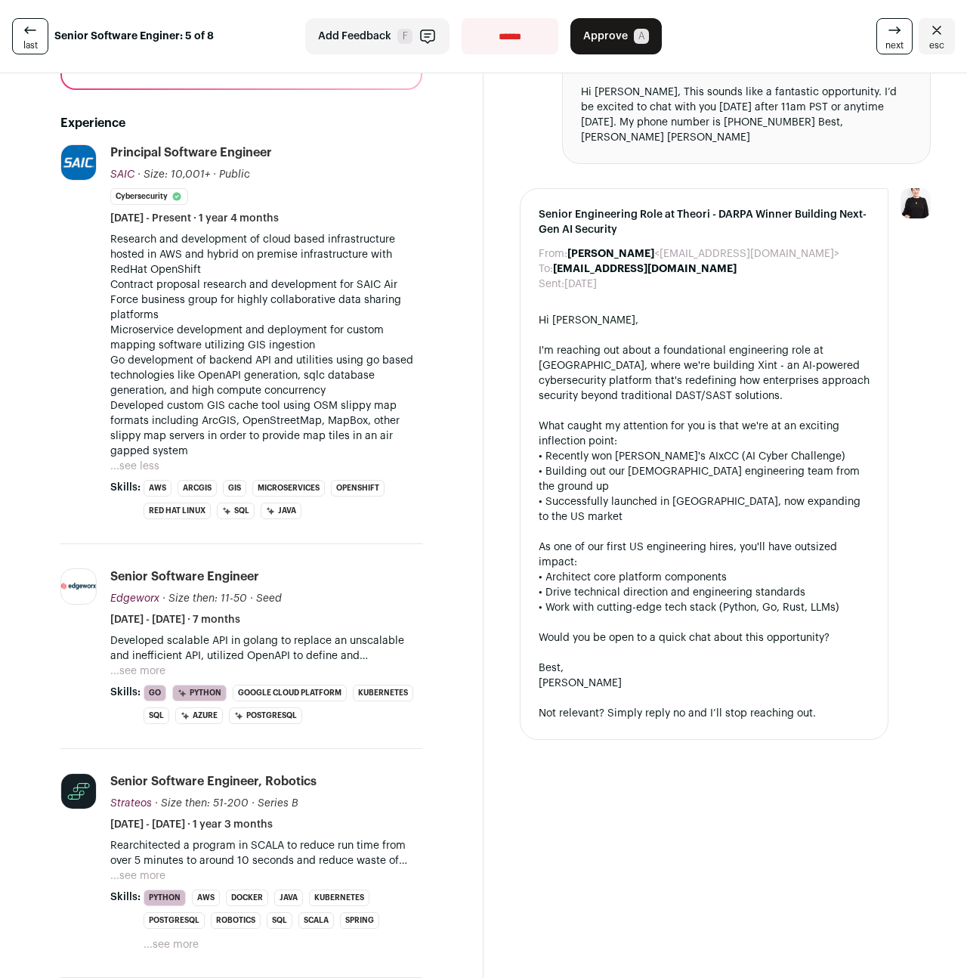
scroll to position [469, 0]
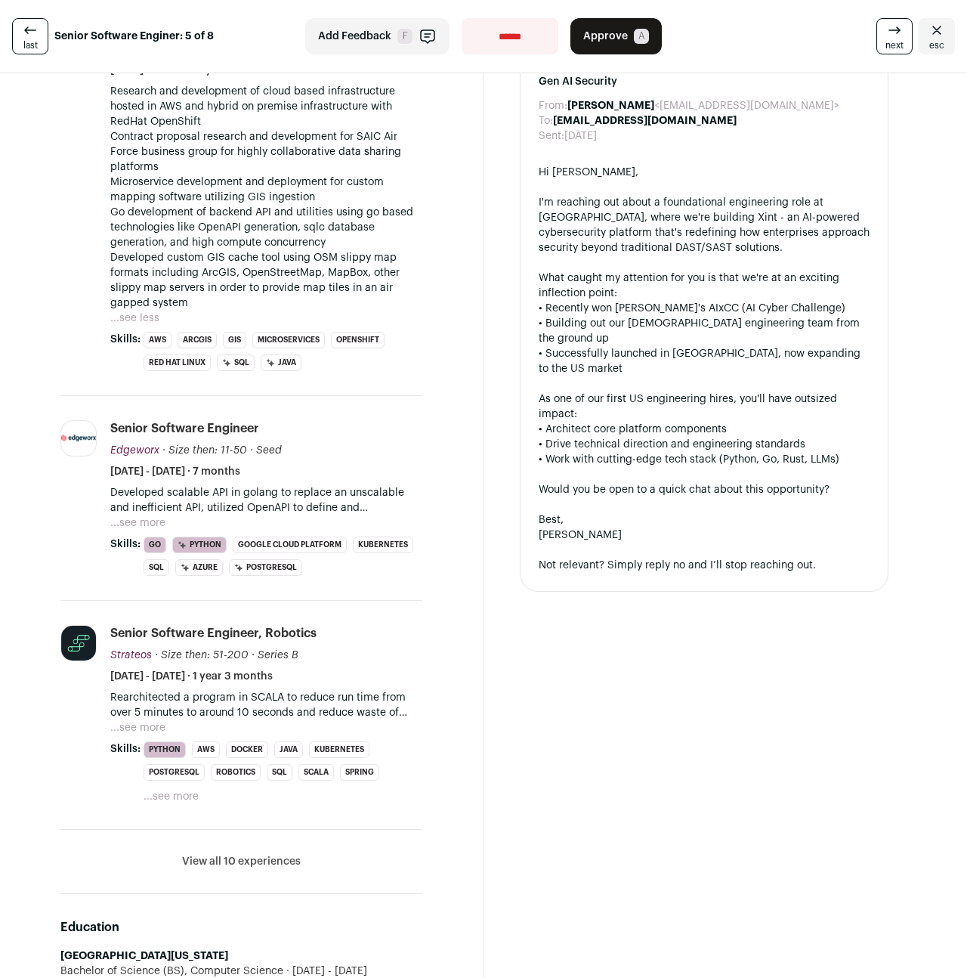
click at [133, 517] on button "...see more" at bounding box center [137, 522] width 55 height 15
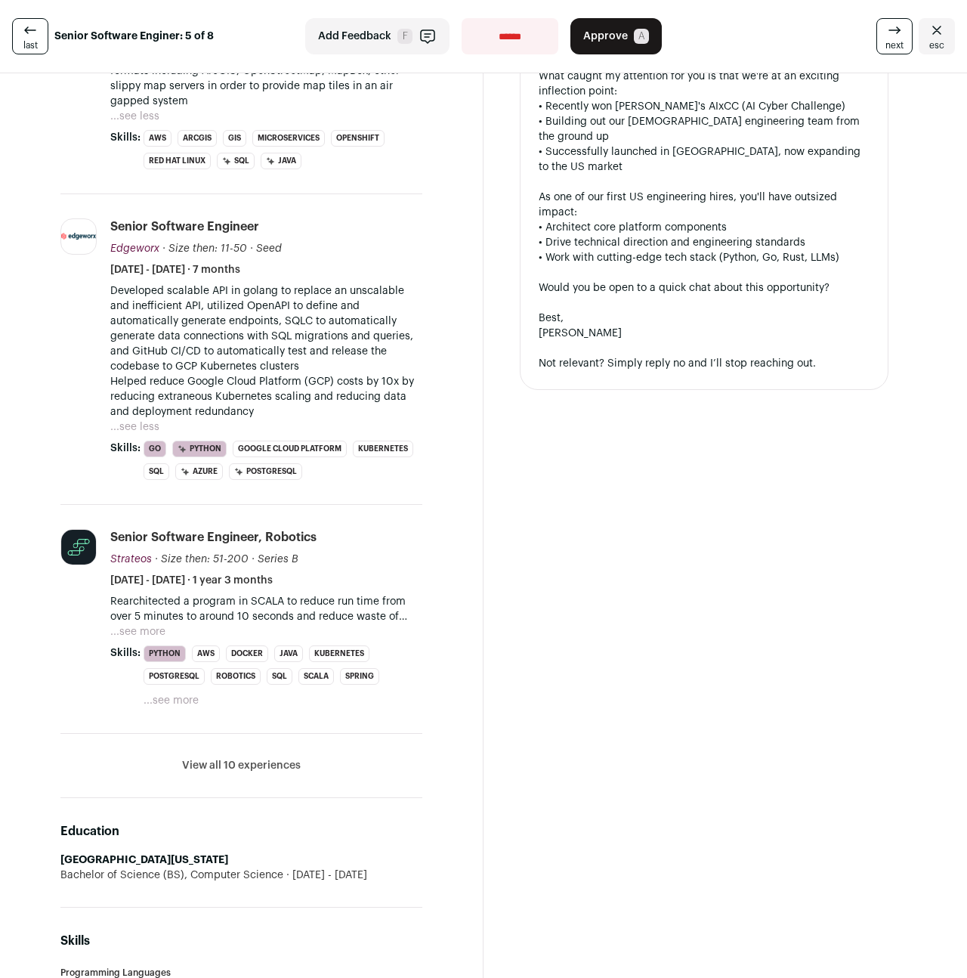
scroll to position [672, 0]
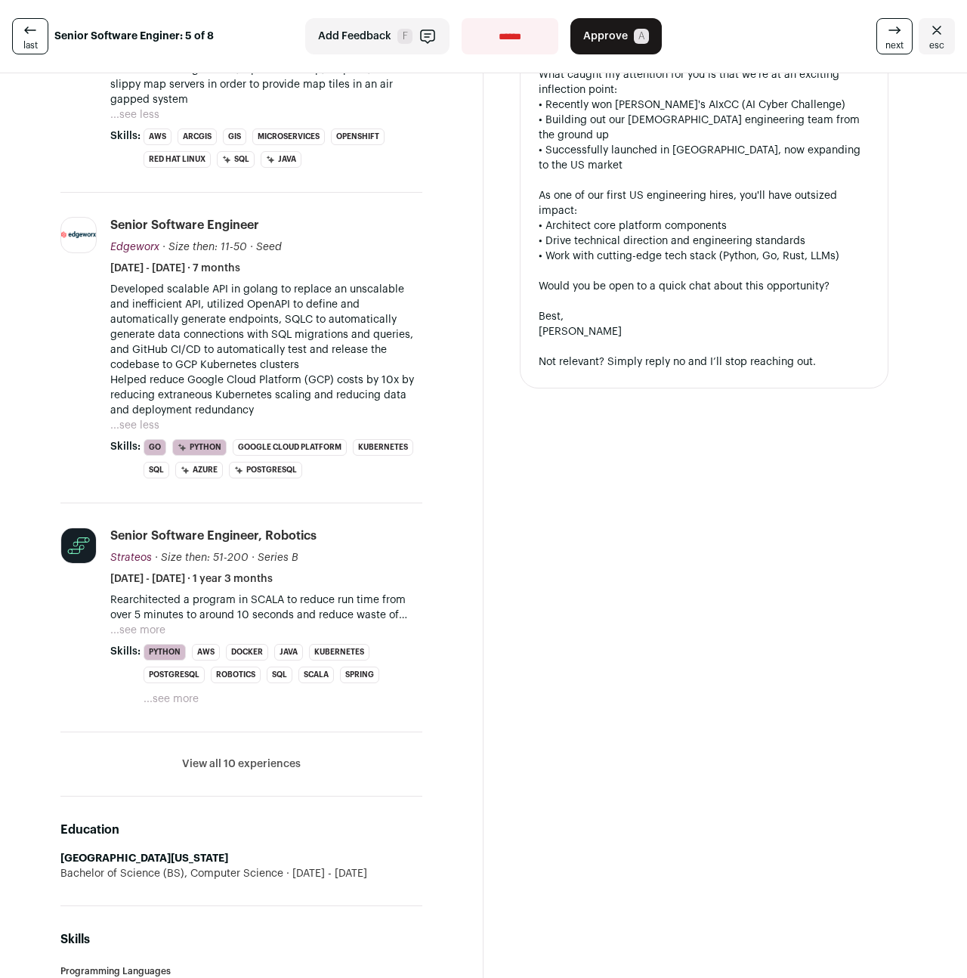
click at [137, 631] on button "...see more" at bounding box center [137, 630] width 55 height 15
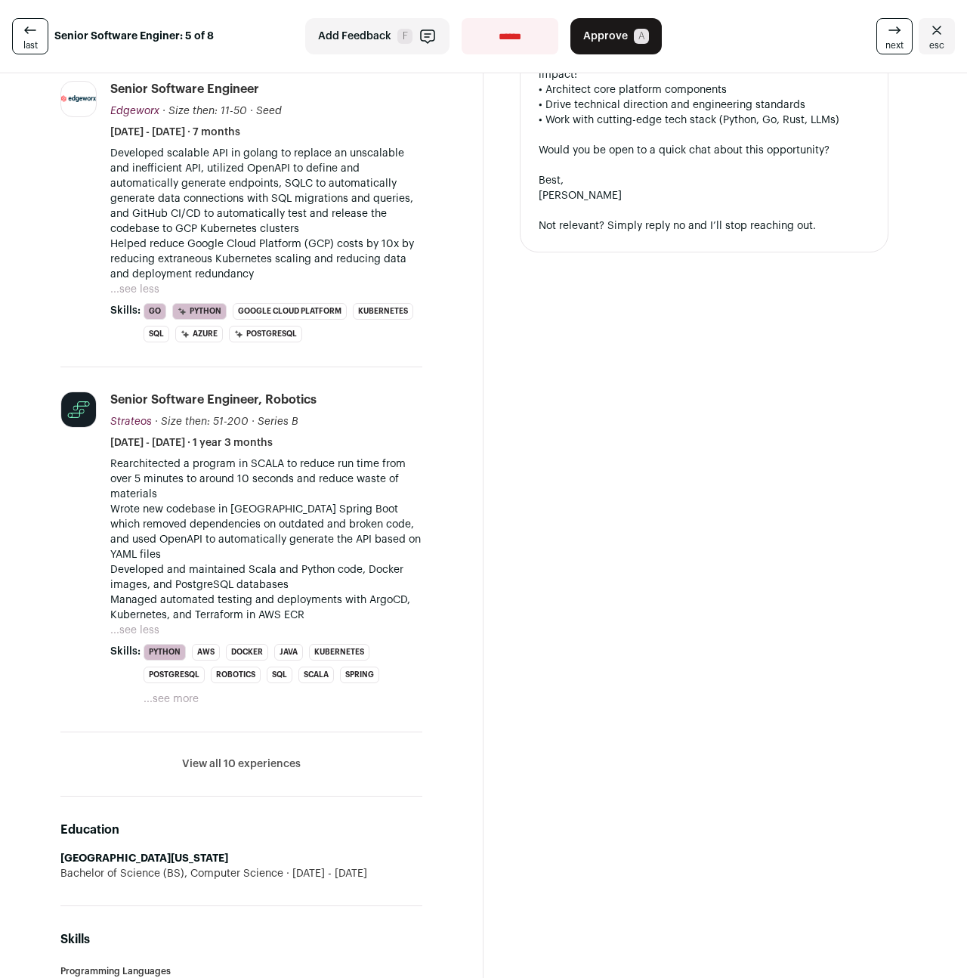
scroll to position [947, 0]
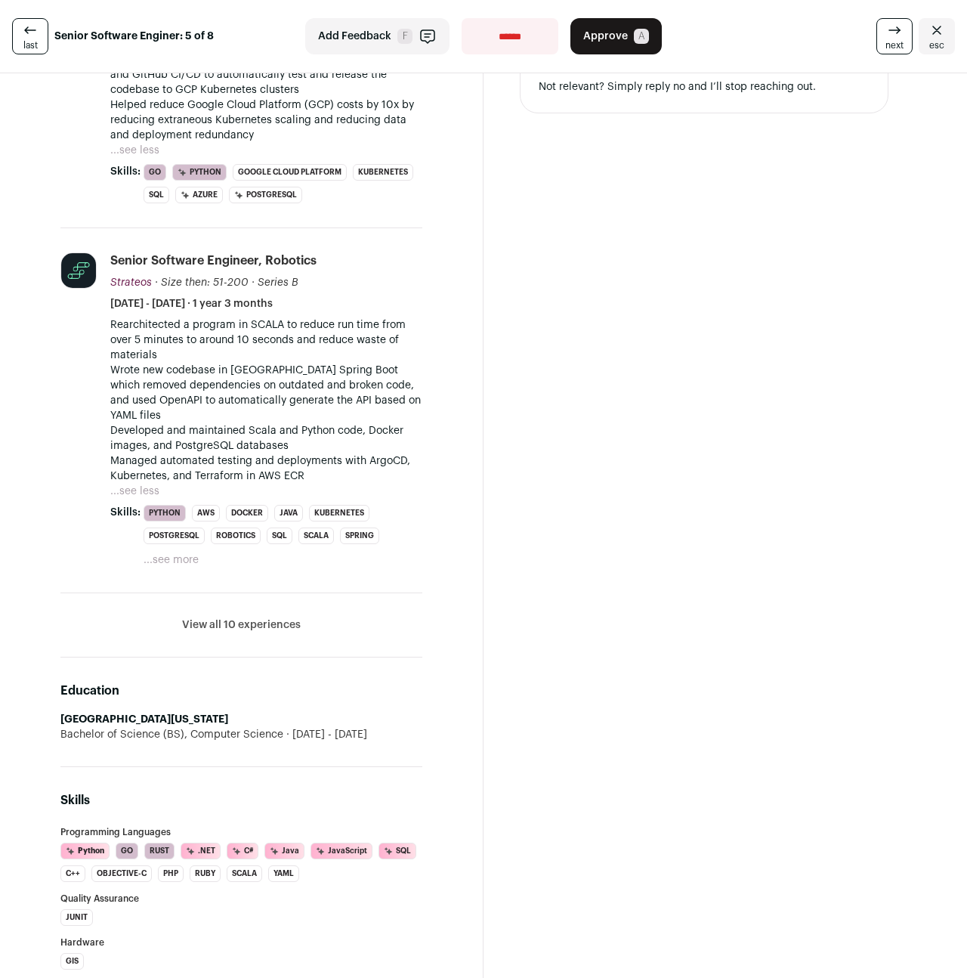
click at [210, 619] on button "View all 10 experiences" at bounding box center [241, 624] width 119 height 15
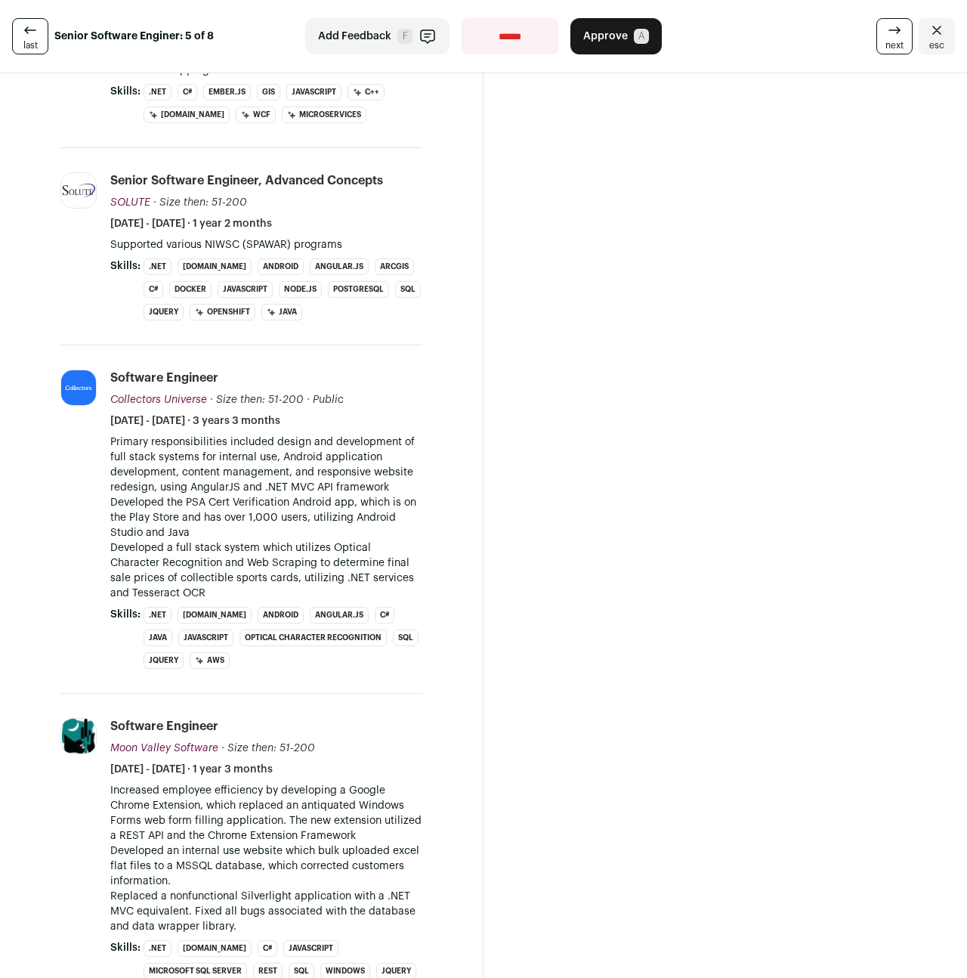
scroll to position [2244, 0]
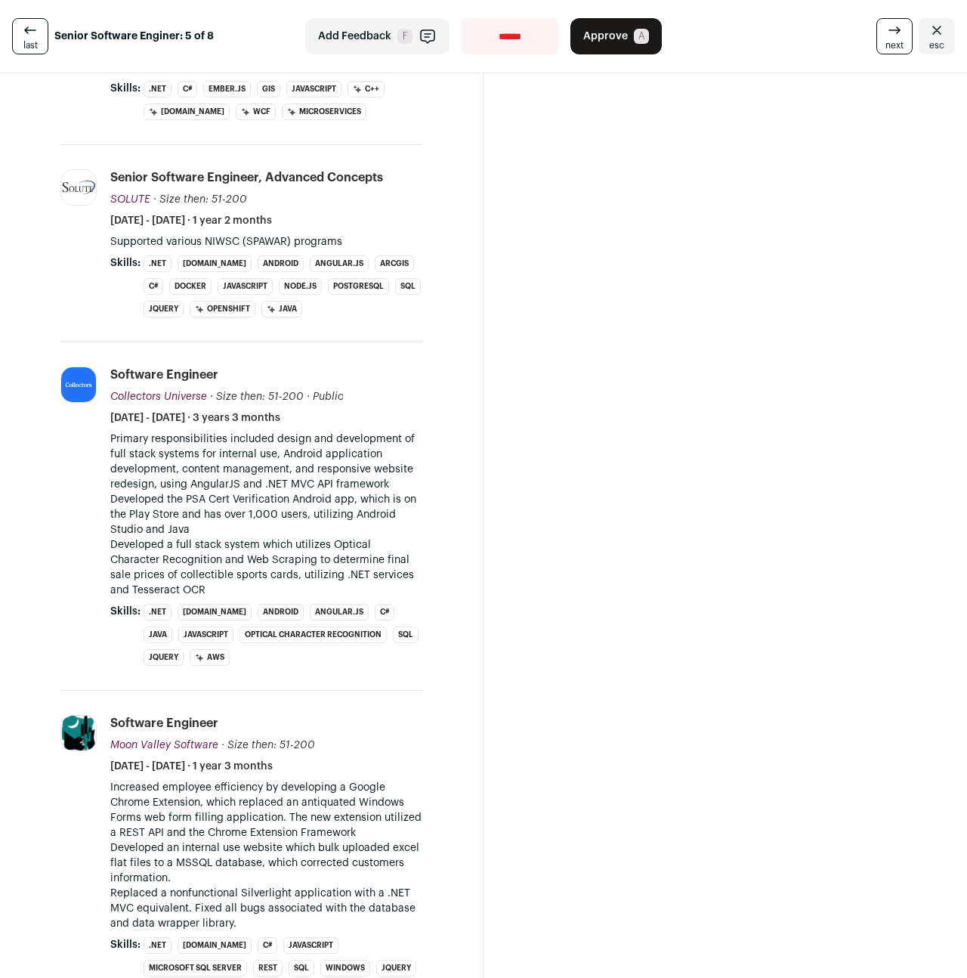
click at [514, 45] on select "**********" at bounding box center [510, 36] width 97 height 36
select select "**********"
click at [462, 18] on select "**********" at bounding box center [510, 36] width 97 height 36
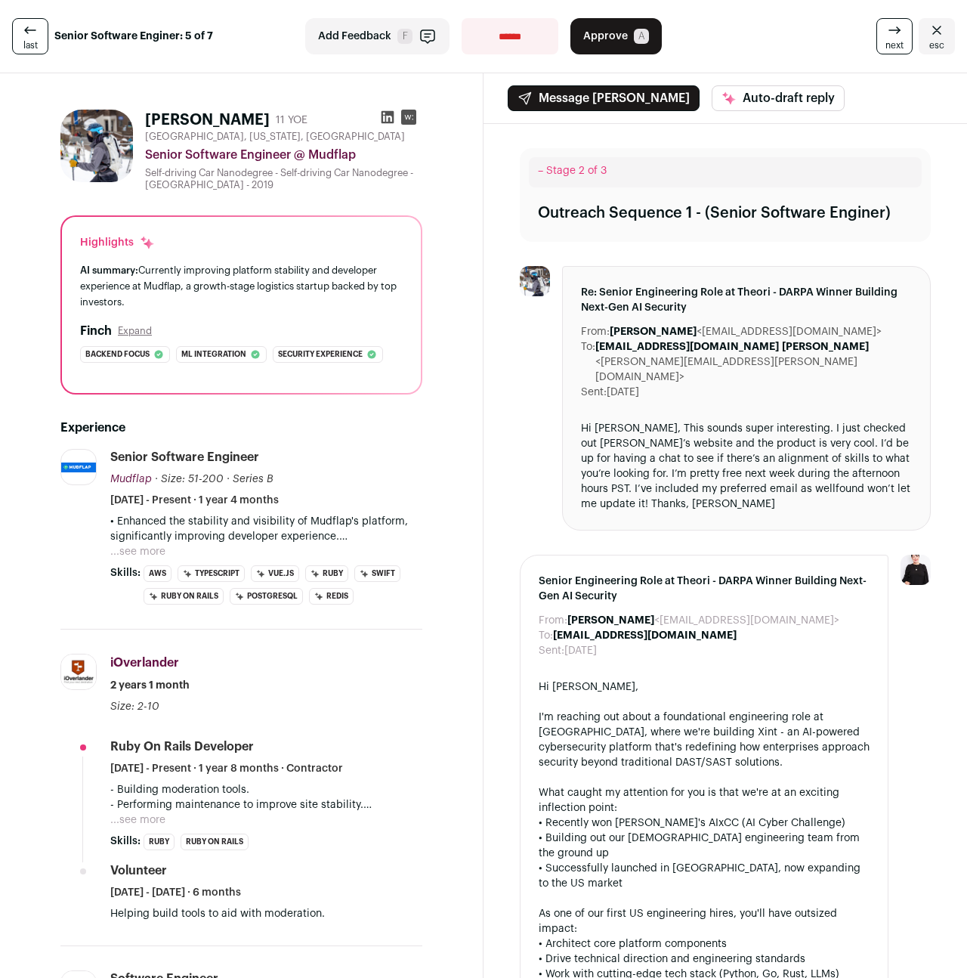
click at [624, 39] on span "Approve" at bounding box center [605, 36] width 45 height 15
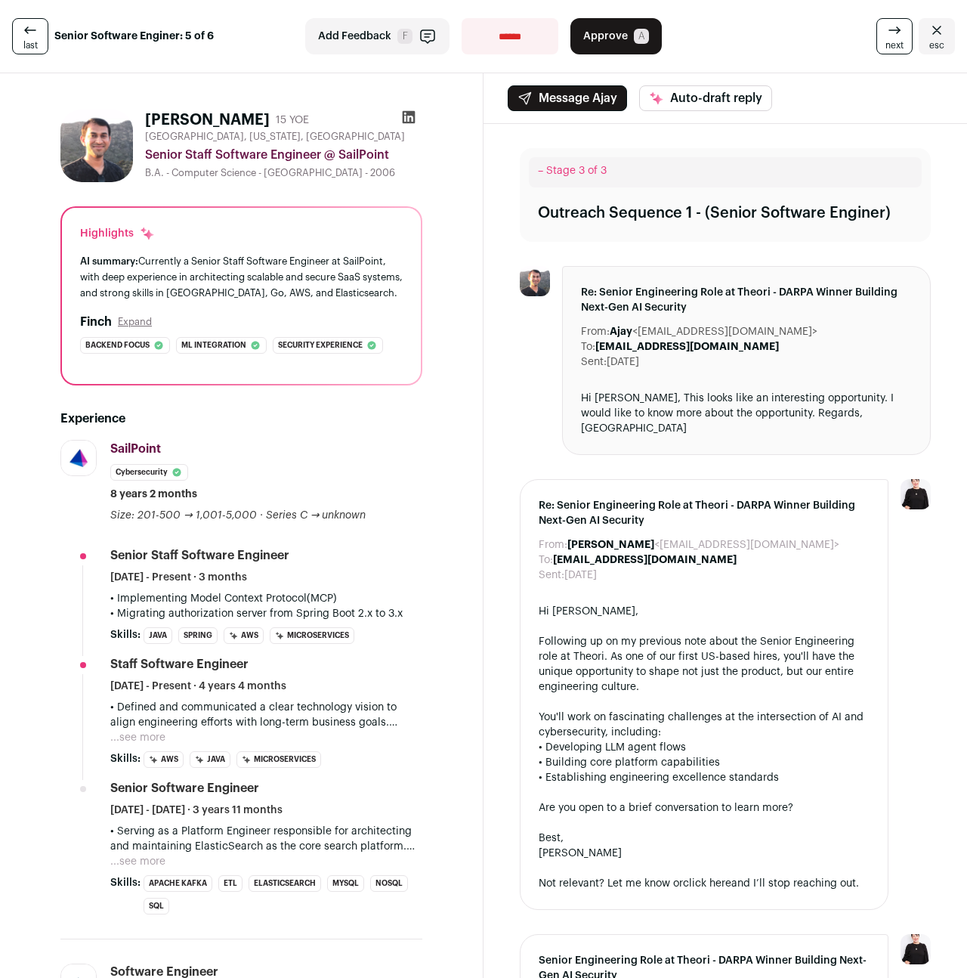
click at [134, 745] on button "...see more" at bounding box center [137, 737] width 55 height 15
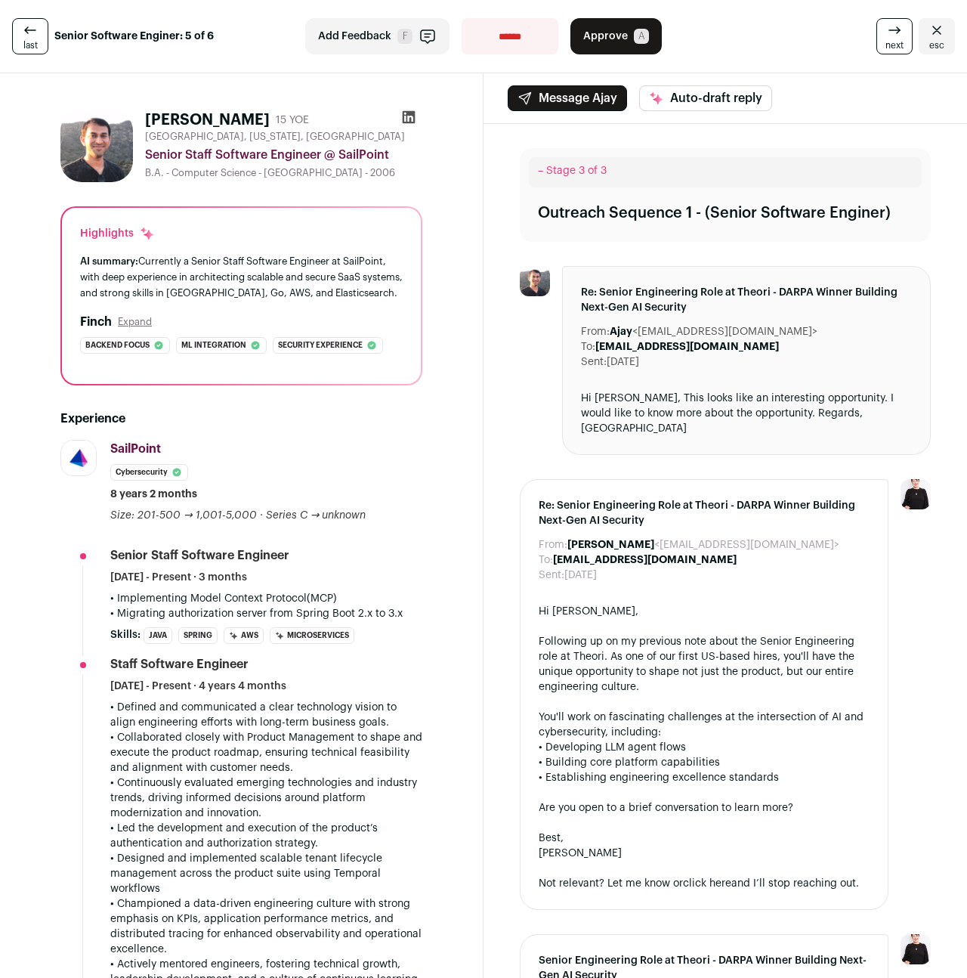
click at [620, 42] on span "Approve" at bounding box center [605, 36] width 45 height 15
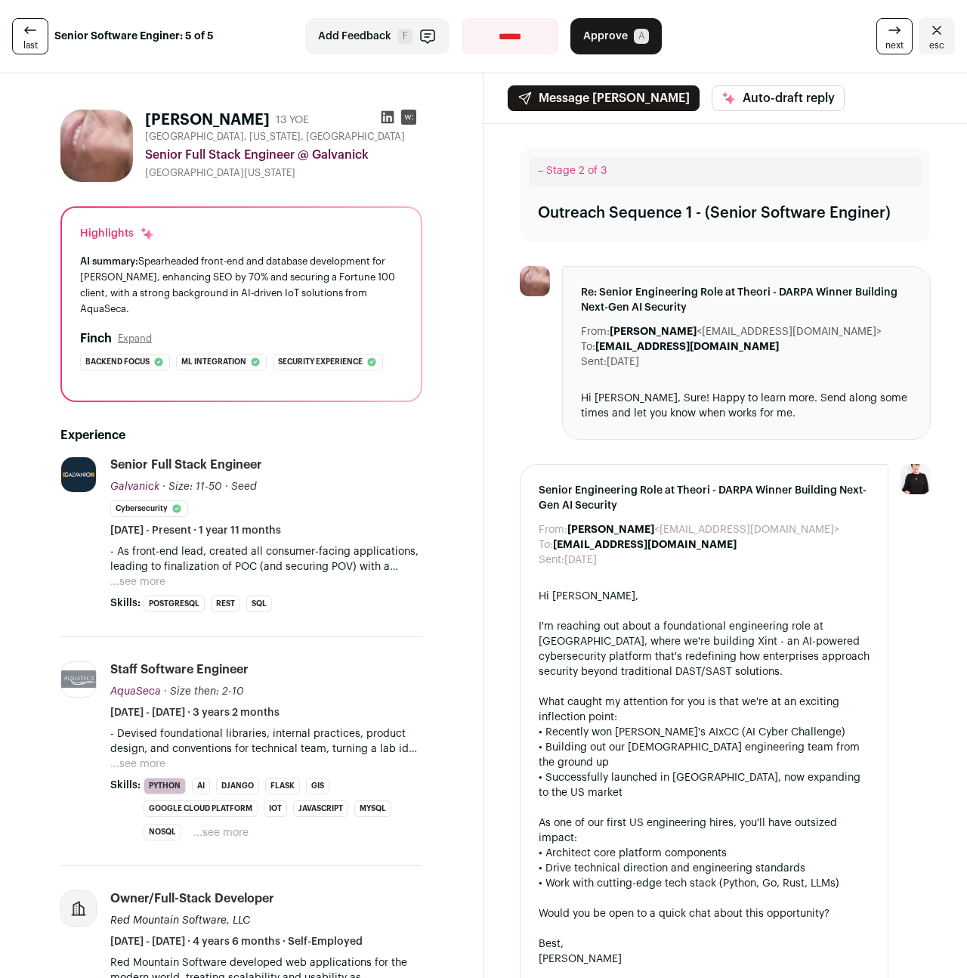
click at [137, 574] on button "...see more" at bounding box center [137, 581] width 55 height 15
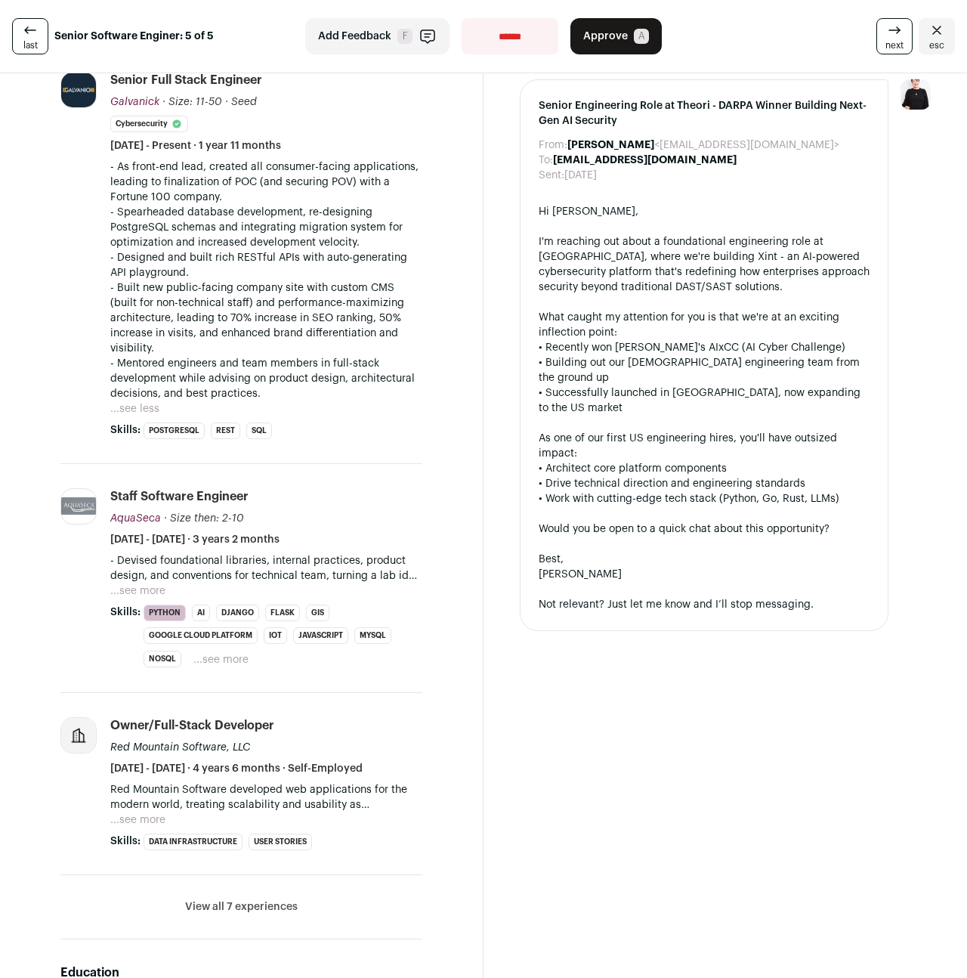
scroll to position [392, 0]
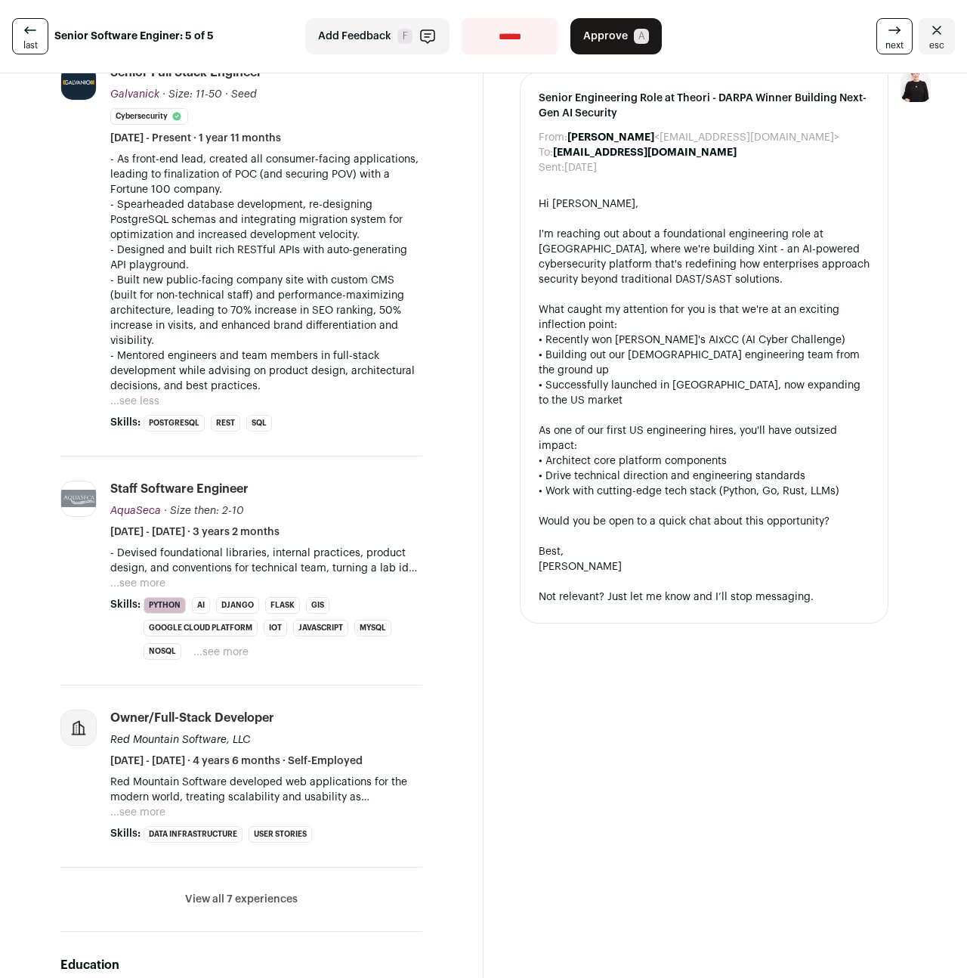
click at [137, 576] on button "...see more" at bounding box center [137, 583] width 55 height 15
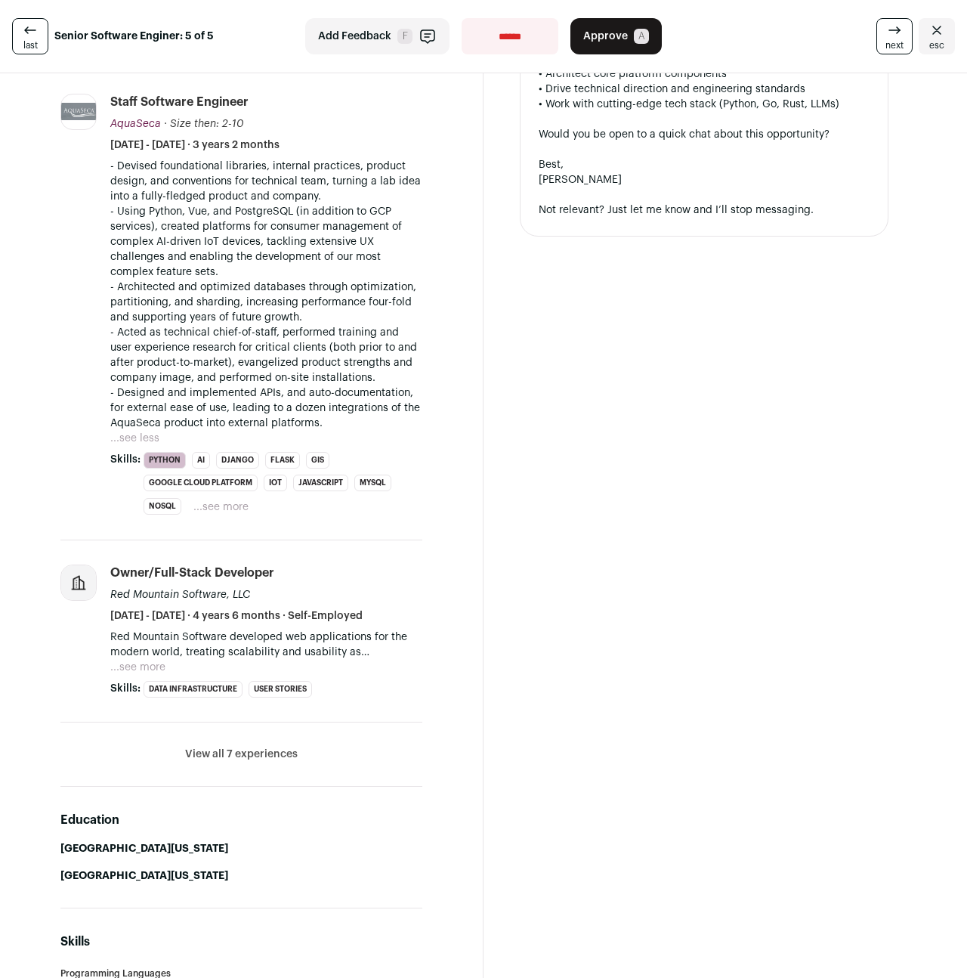
scroll to position [0, 0]
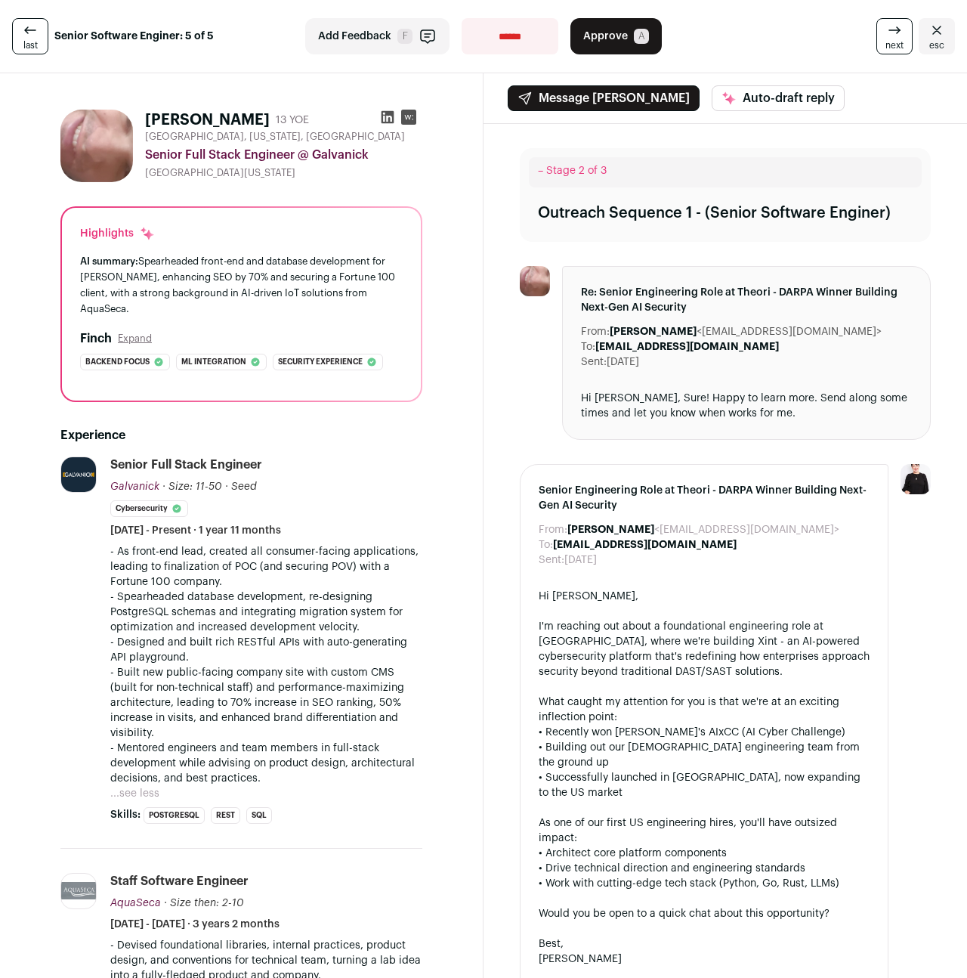
click at [635, 36] on span "A" at bounding box center [641, 36] width 15 height 15
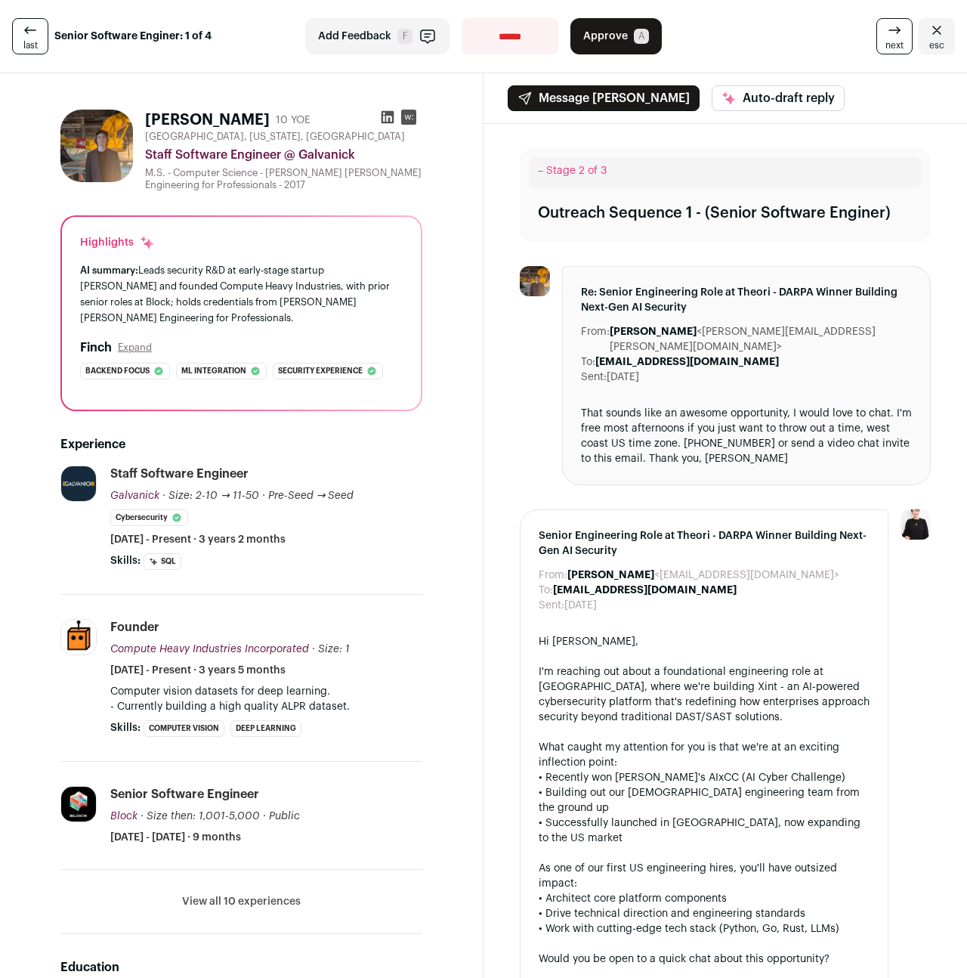
click at [94, 147] on img at bounding box center [96, 146] width 73 height 73
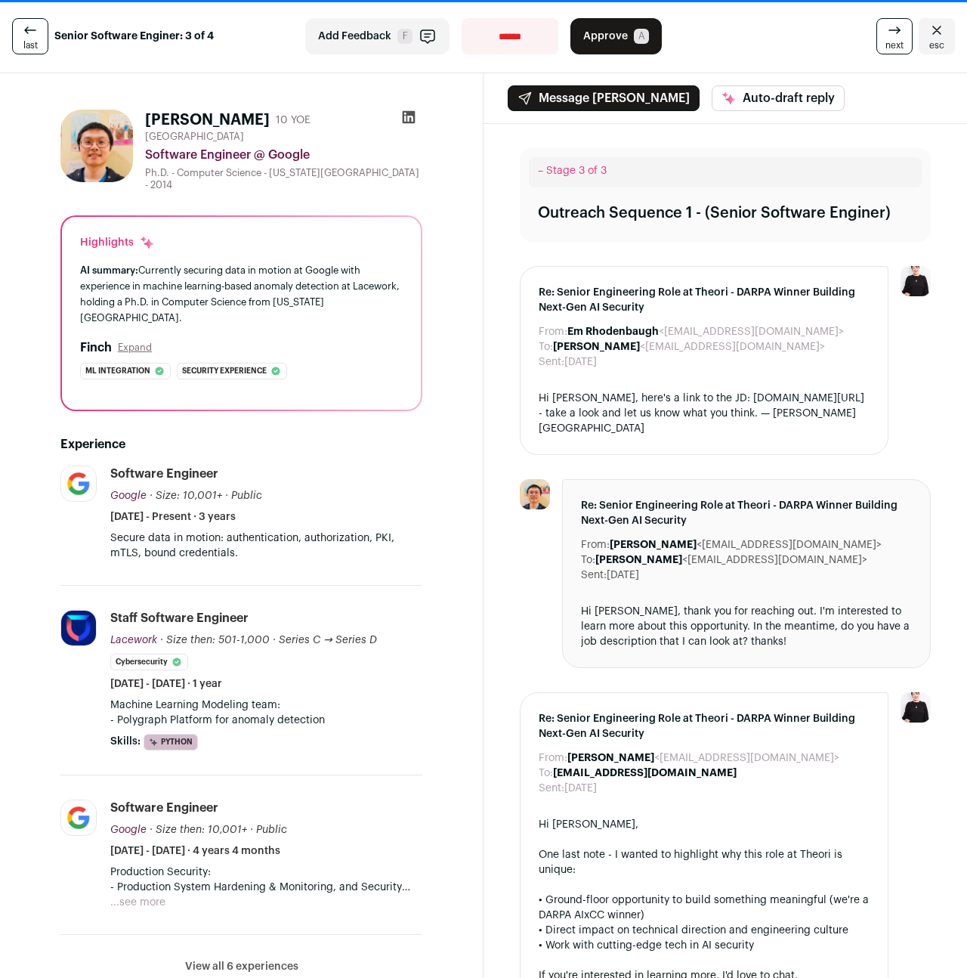
click at [614, 37] on span "Approve" at bounding box center [605, 36] width 45 height 15
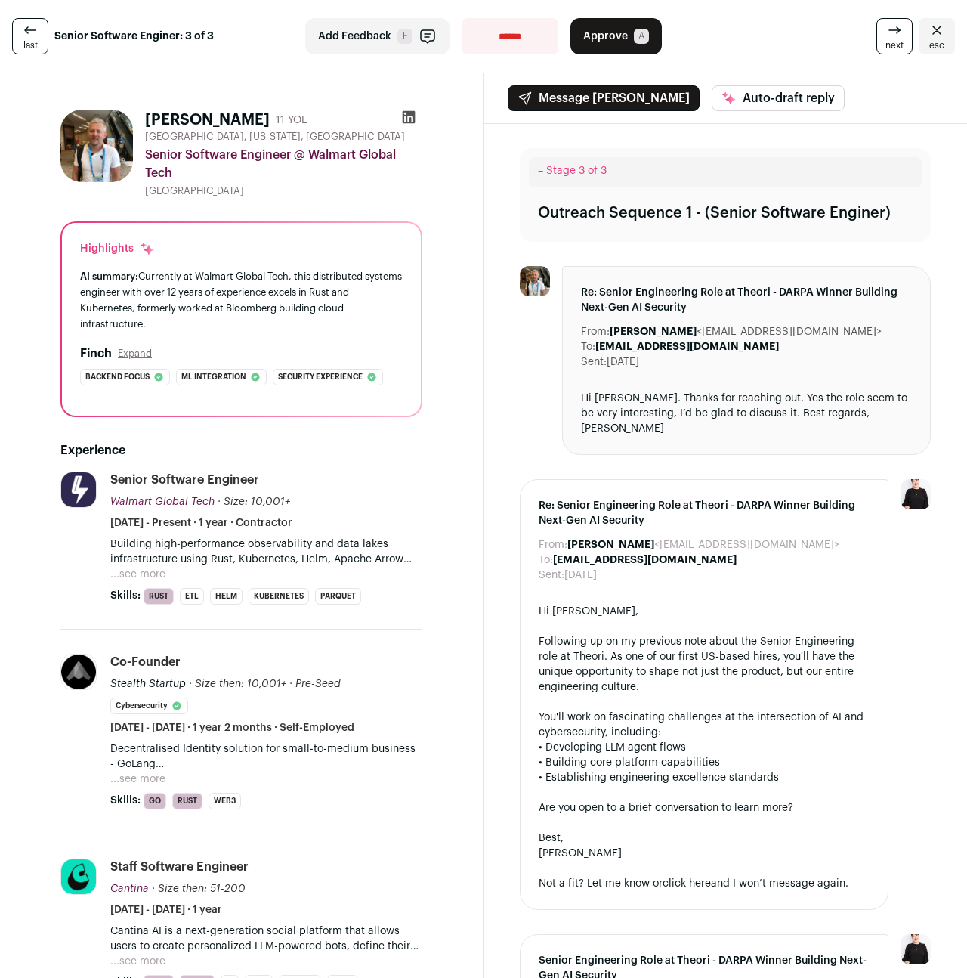
click at [143, 574] on button "...see more" at bounding box center [137, 574] width 55 height 15
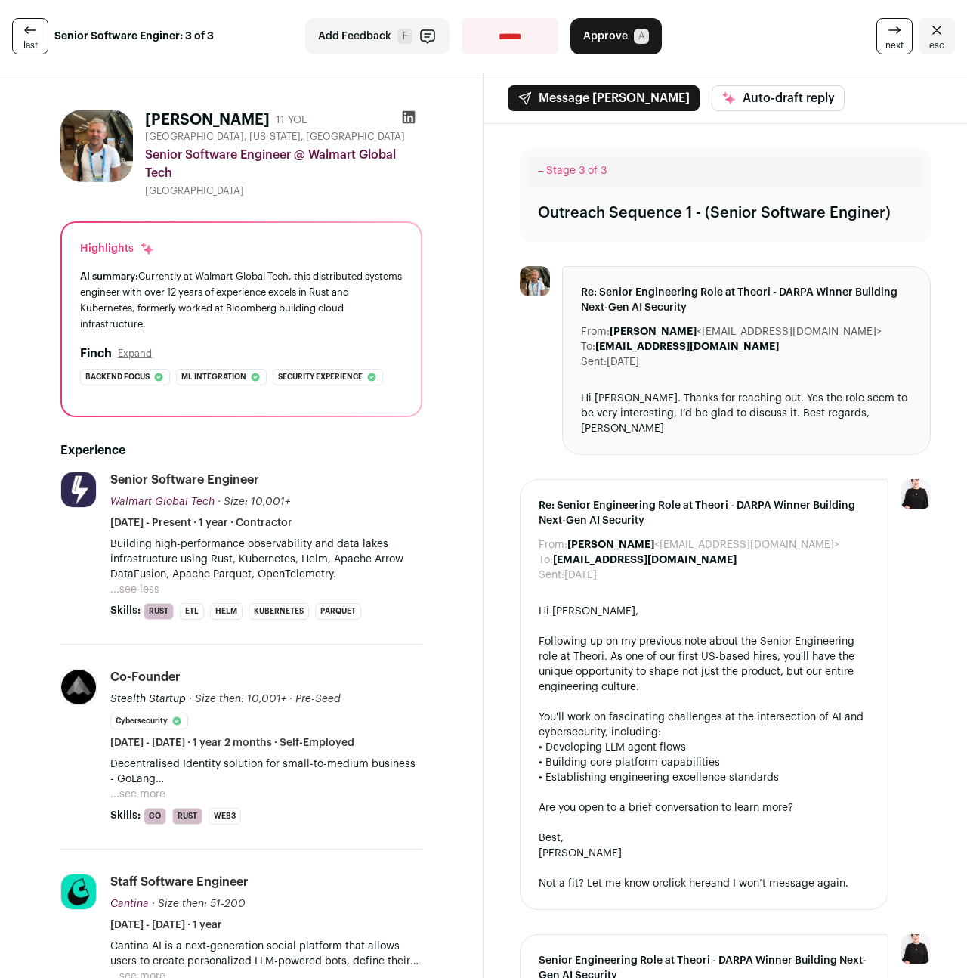
click at [131, 793] on button "...see more" at bounding box center [137, 793] width 55 height 15
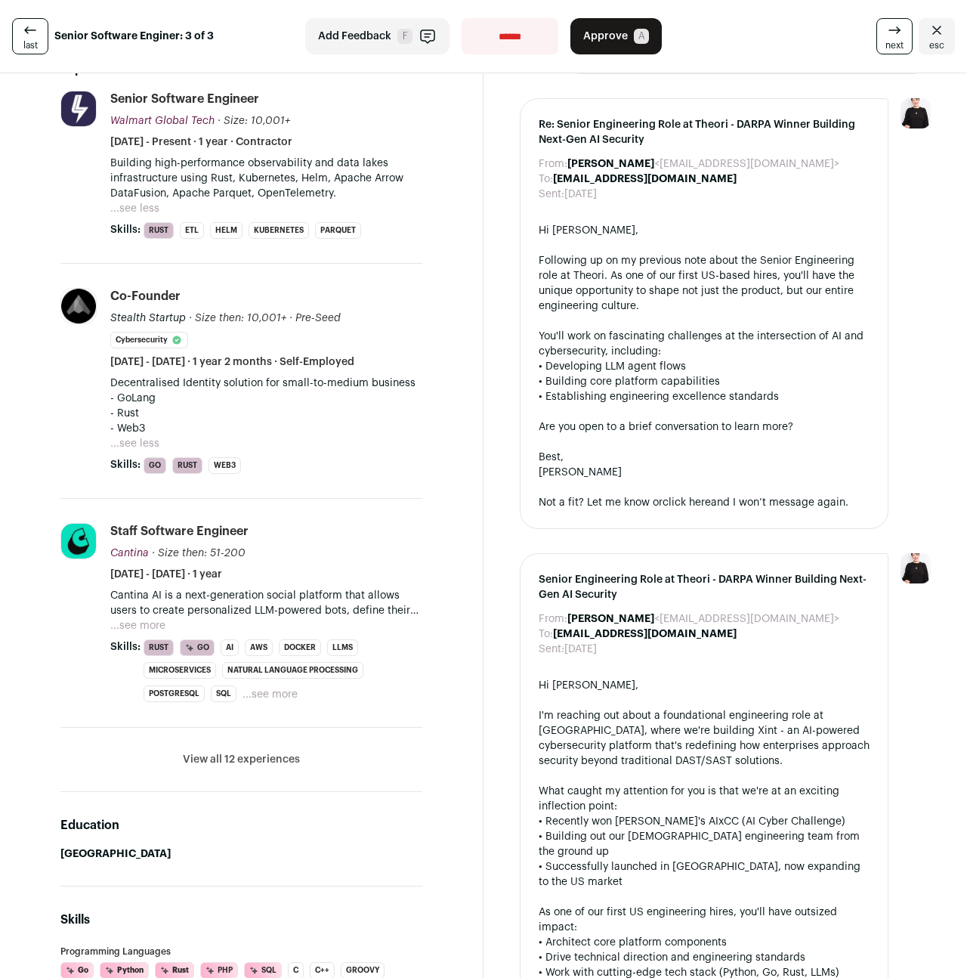
scroll to position [396, 0]
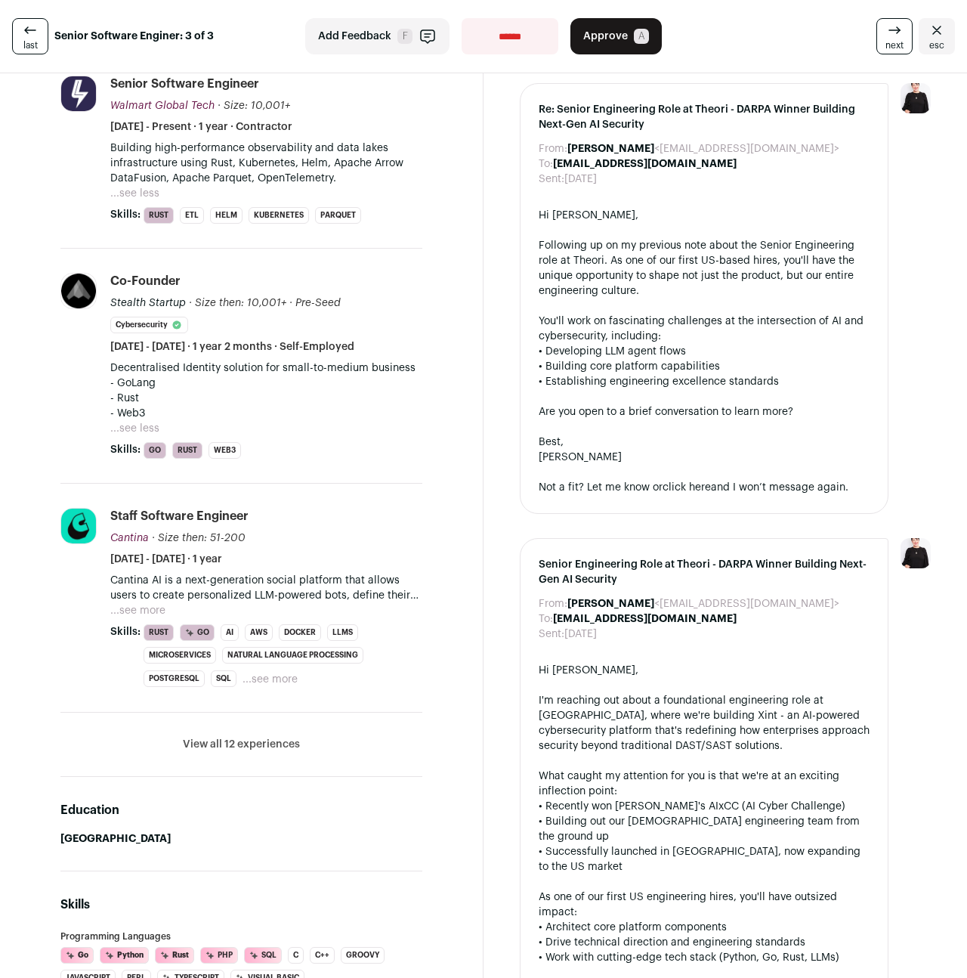
click at [268, 743] on button "View all 12 experiences" at bounding box center [241, 744] width 117 height 15
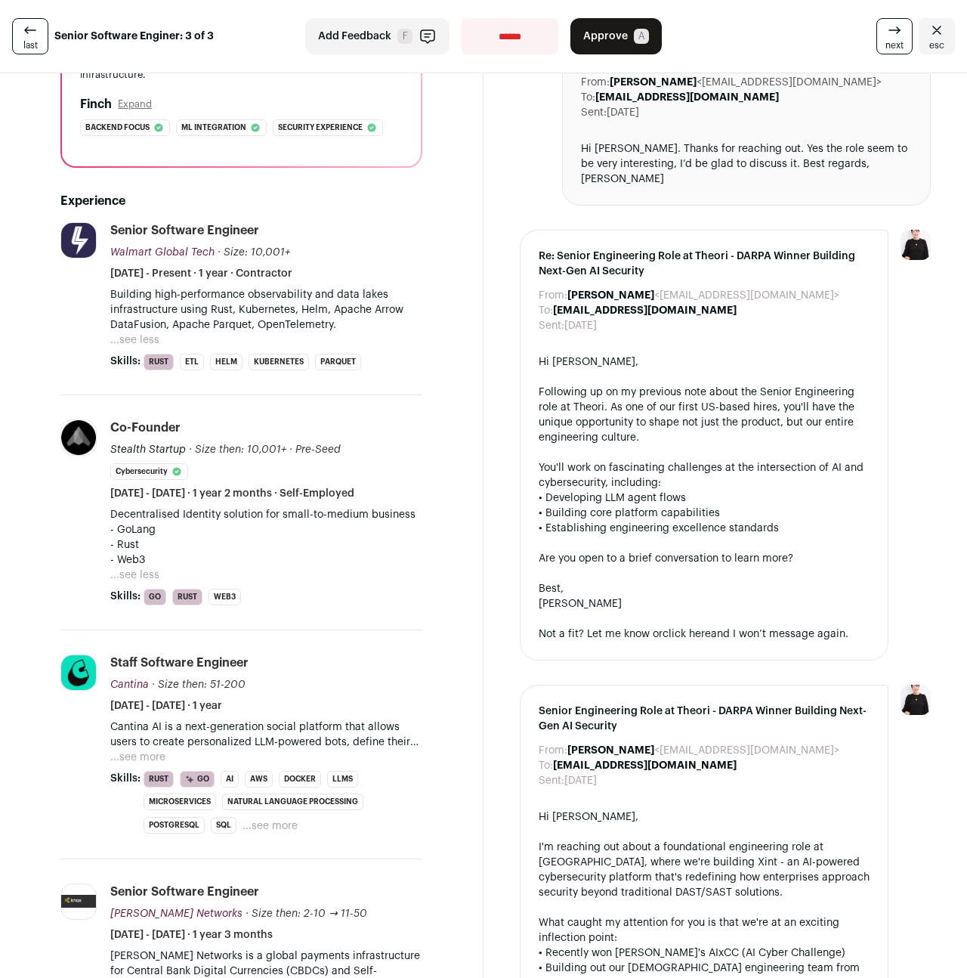
scroll to position [0, 0]
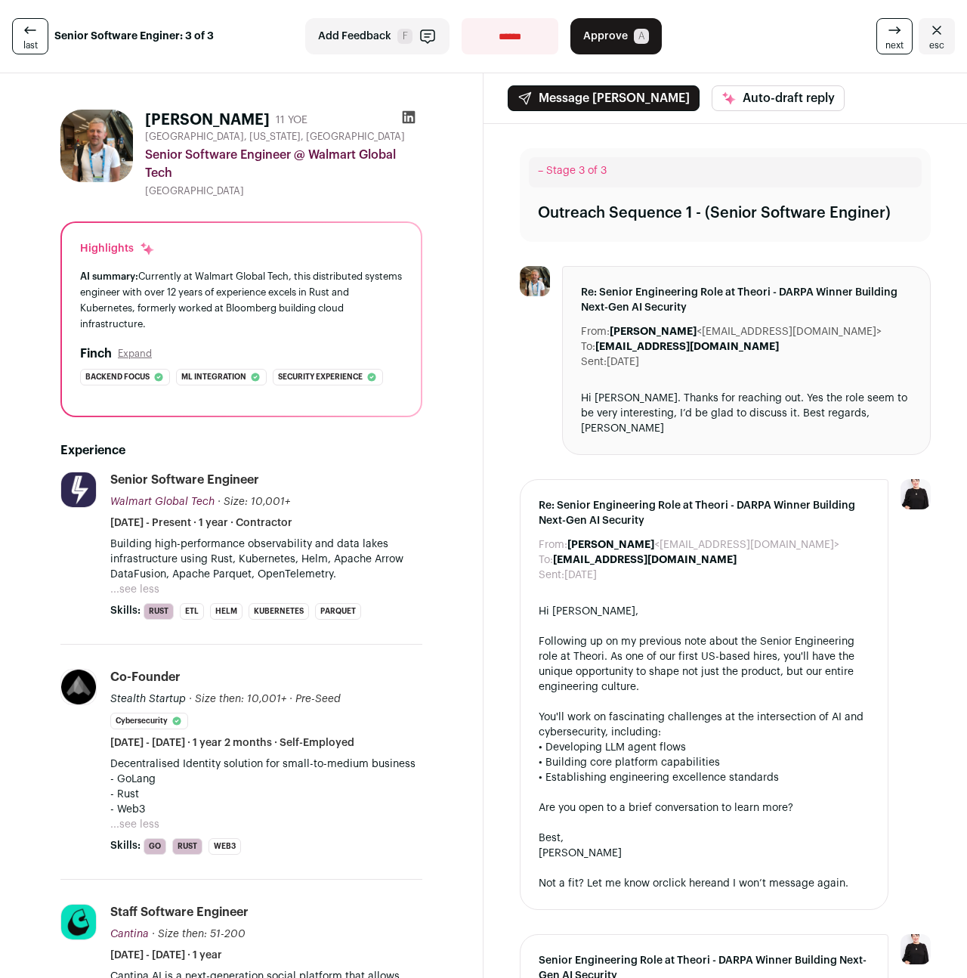
click at [619, 49] on button "Approve A" at bounding box center [615, 36] width 91 height 36
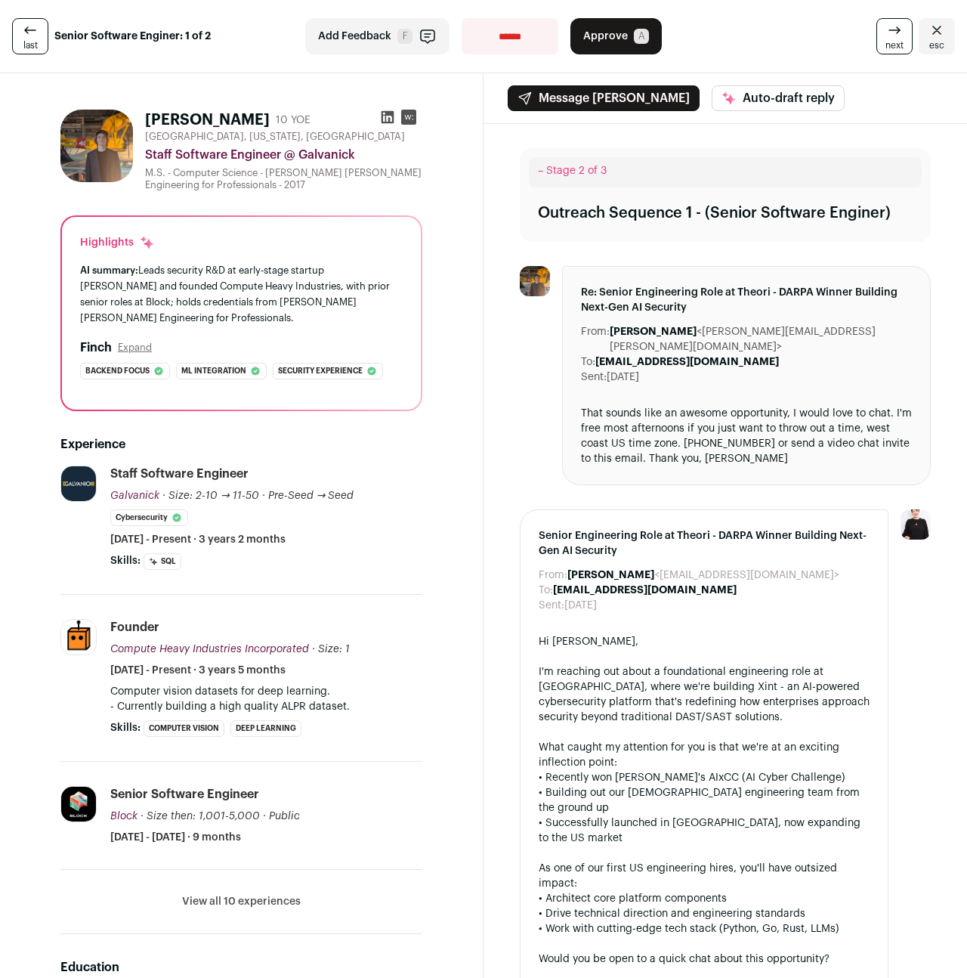
click at [616, 37] on span "Approve" at bounding box center [605, 36] width 45 height 15
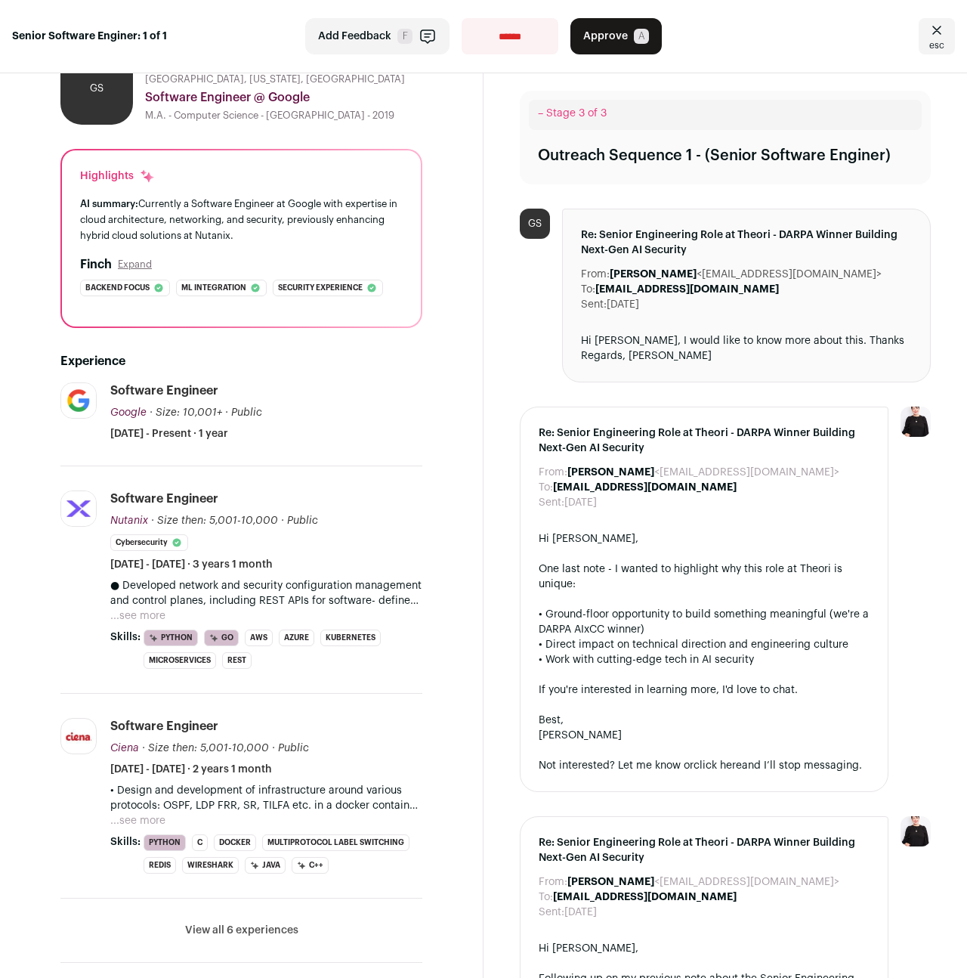
scroll to position [60, 0]
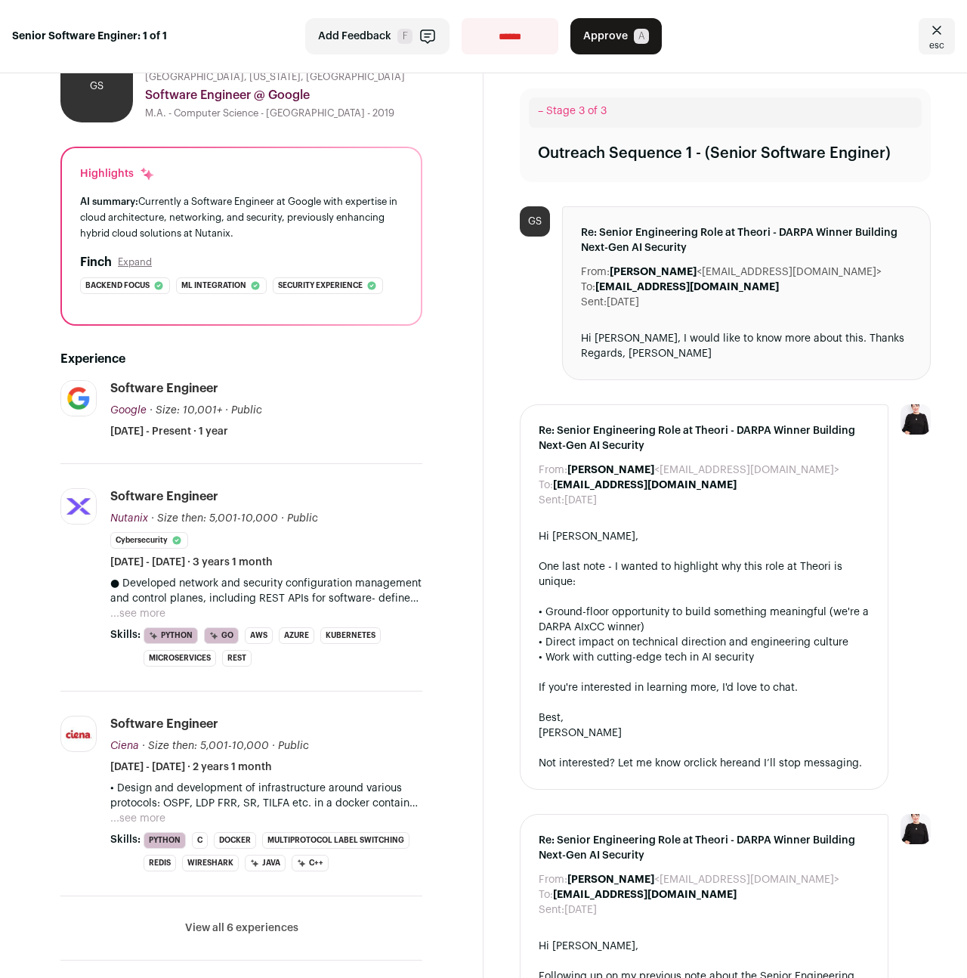
click at [935, 31] on icon "Close" at bounding box center [937, 30] width 18 height 18
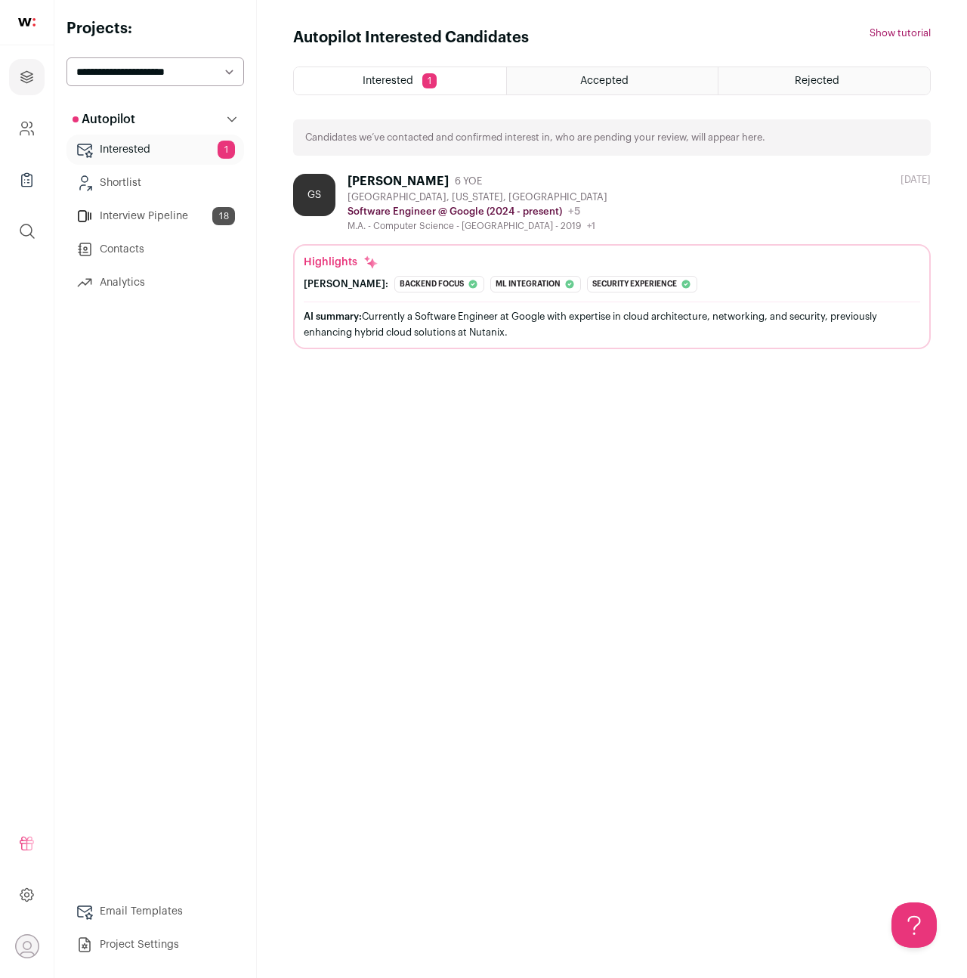
click at [146, 217] on link "Interview Pipeline 18" at bounding box center [155, 216] width 178 height 30
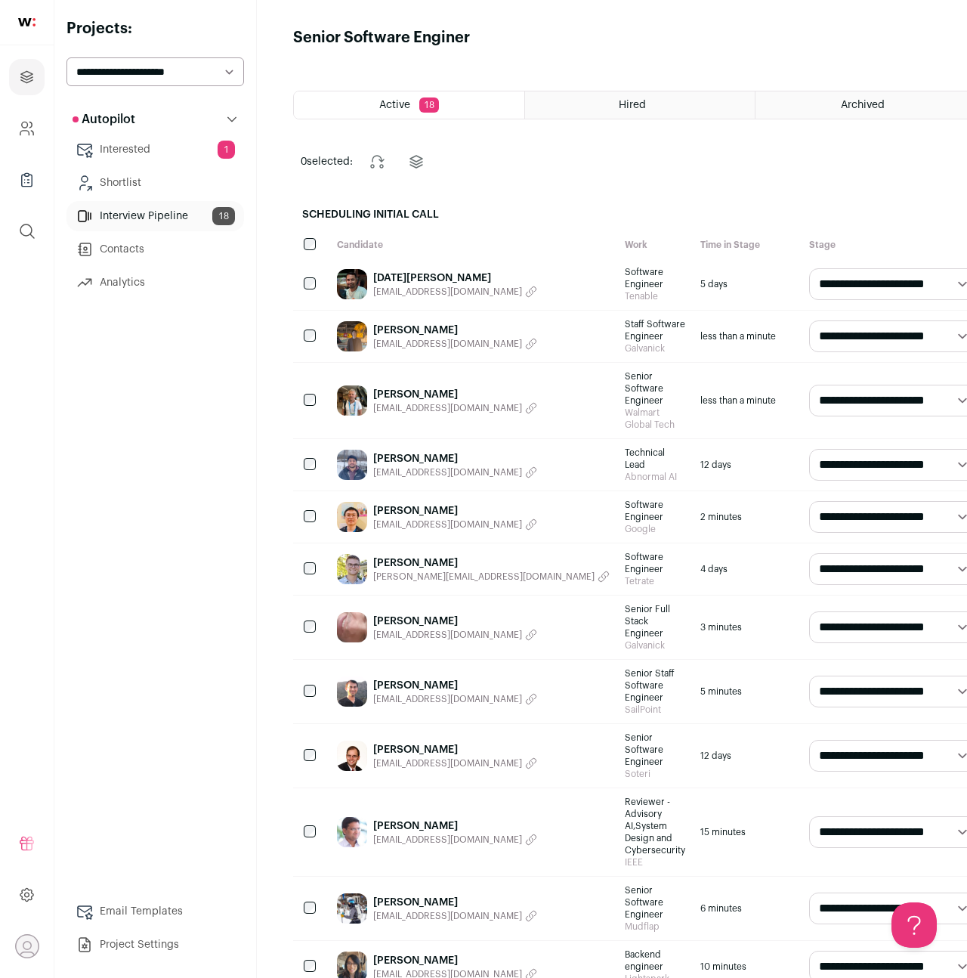
click at [120, 150] on link "Interested 1" at bounding box center [155, 149] width 178 height 30
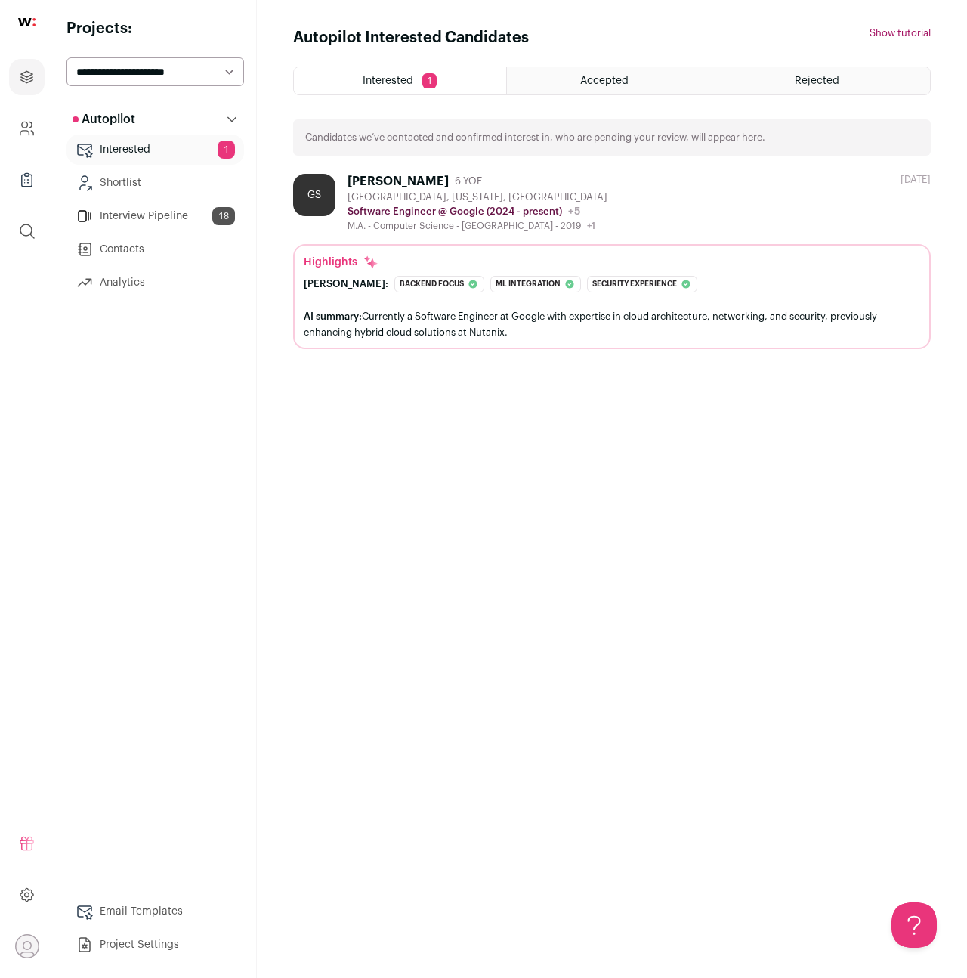
click at [355, 326] on div "AI summary: Currently a Software Engineer at Google with expertise in cloud arc…" at bounding box center [612, 324] width 616 height 32
